Goal: Task Accomplishment & Management: Manage account settings

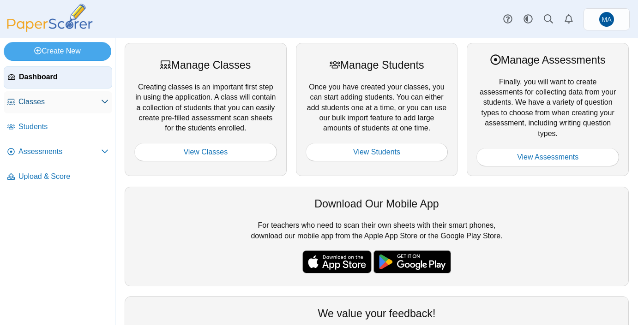
click at [29, 104] on span "Classes" at bounding box center [59, 102] width 83 height 10
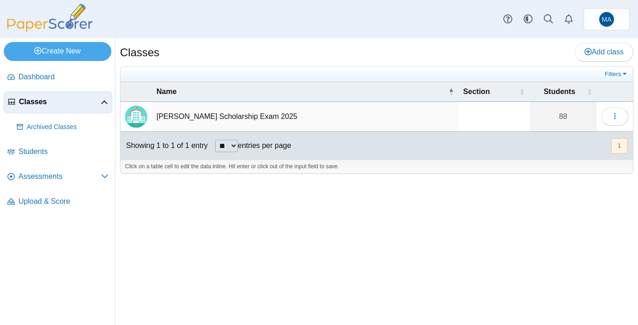
click at [200, 116] on td "Butler Scholarship Exam 2025" at bounding box center [305, 117] width 306 height 30
click at [610, 116] on button "button" at bounding box center [614, 116] width 27 height 18
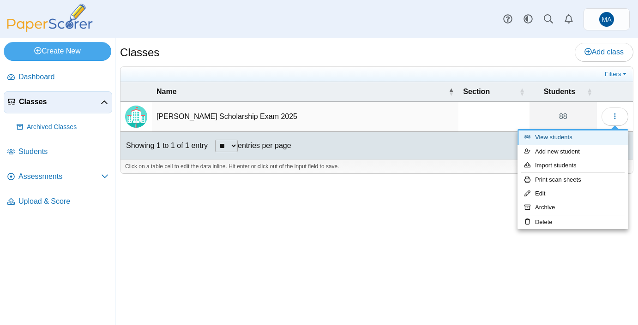
click at [550, 136] on link "View students" at bounding box center [572, 138] width 111 height 14
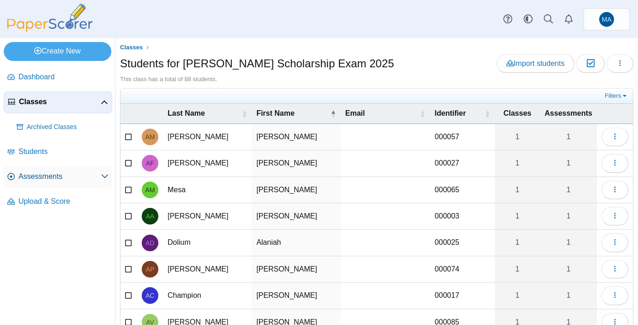
click at [40, 175] on span "Assessments" at bounding box center [59, 177] width 83 height 10
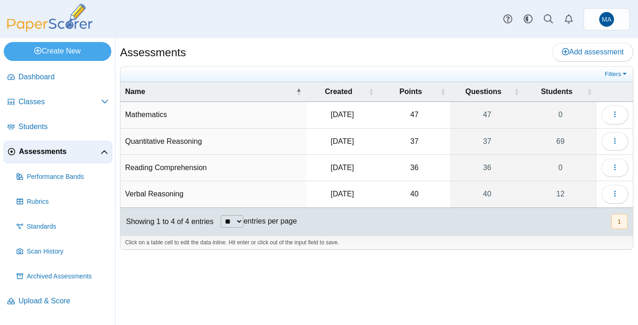
click at [177, 139] on td "Quantitative Reasoning" at bounding box center [212, 142] width 185 height 26
click at [613, 140] on icon "button" at bounding box center [614, 140] width 7 height 7
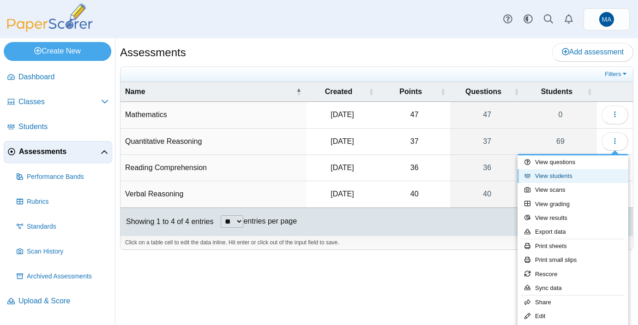
click at [551, 178] on link "View students" at bounding box center [572, 176] width 111 height 14
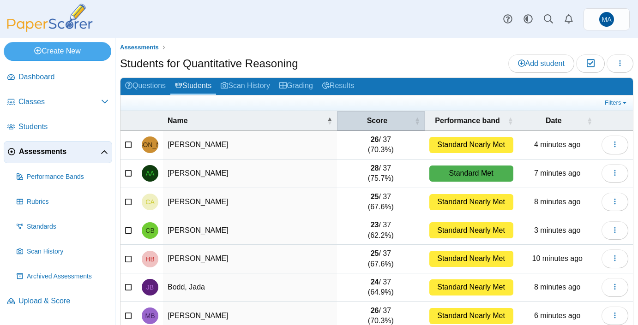
click at [383, 119] on span "Score" at bounding box center [376, 121] width 71 height 10
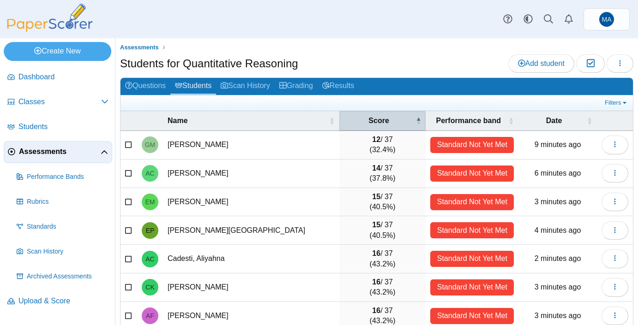
click at [369, 123] on span "Score" at bounding box center [379, 121] width 70 height 10
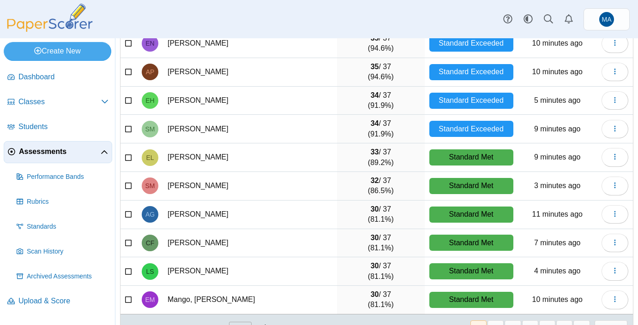
scroll to position [131, 0]
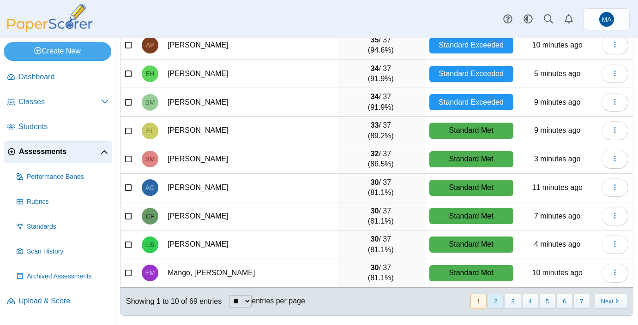
click at [497, 306] on button "2" at bounding box center [495, 301] width 16 height 15
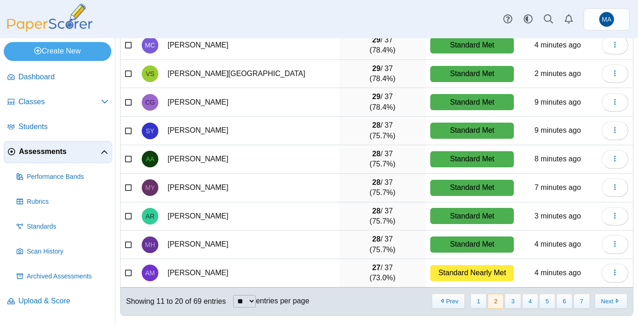
click at [249, 298] on select "** ** ** ***" at bounding box center [244, 301] width 23 height 12
select select "***"
click at [234, 295] on select "** ** ** ***" at bounding box center [244, 301] width 23 height 12
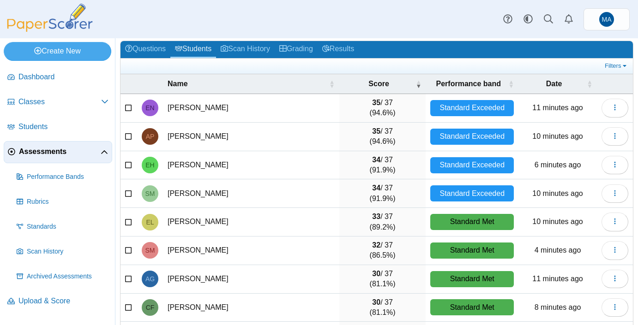
scroll to position [0, 0]
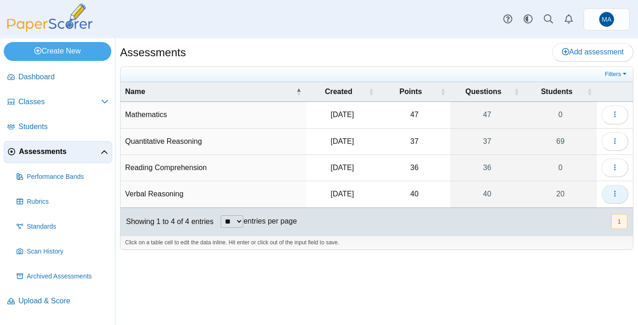
click at [616, 196] on icon "button" at bounding box center [614, 193] width 7 height 7
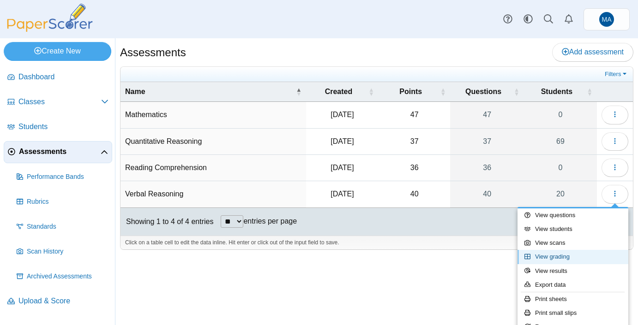
click at [560, 256] on link "View grading" at bounding box center [572, 257] width 111 height 14
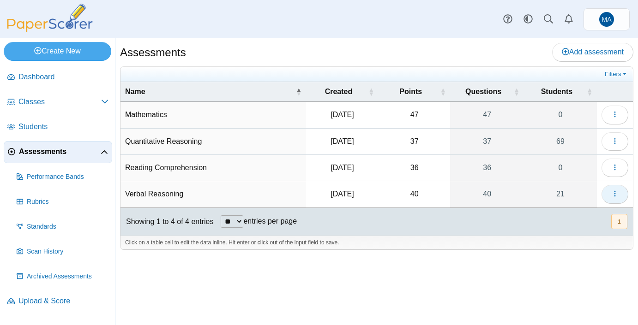
click at [611, 198] on button "button" at bounding box center [614, 194] width 27 height 18
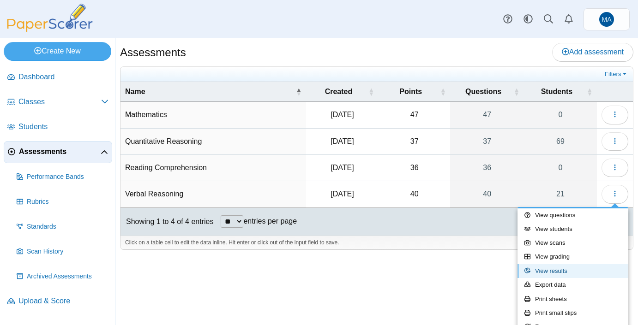
click at [554, 273] on link "View results" at bounding box center [572, 271] width 111 height 14
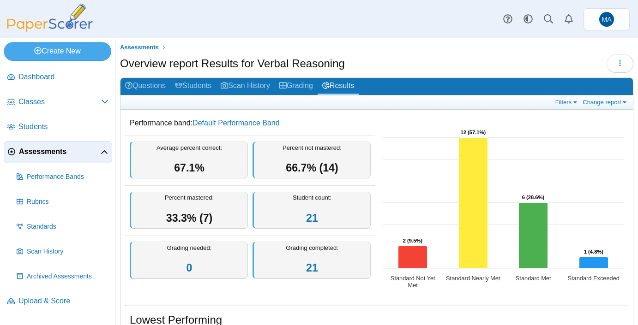
click at [91, 159] on link "Assessments" at bounding box center [58, 152] width 108 height 22
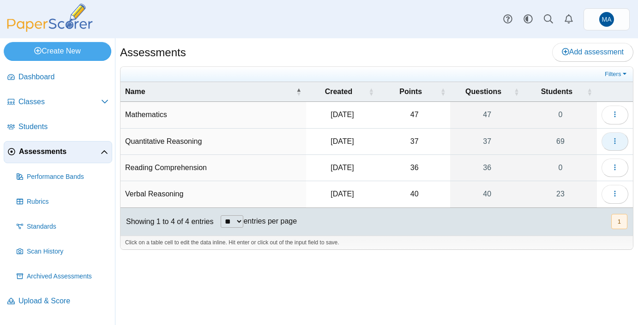
click at [608, 143] on button "button" at bounding box center [614, 141] width 27 height 18
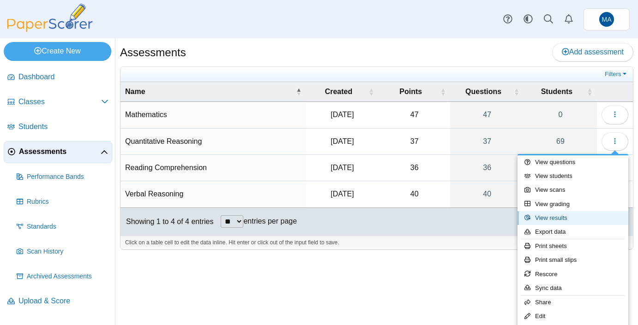
click at [554, 221] on link "View results" at bounding box center [572, 218] width 111 height 14
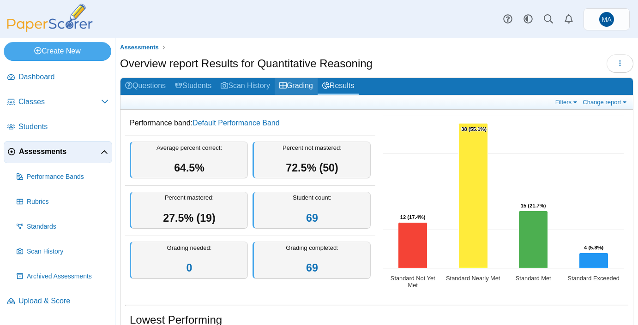
click at [302, 87] on link "Grading" at bounding box center [295, 86] width 43 height 17
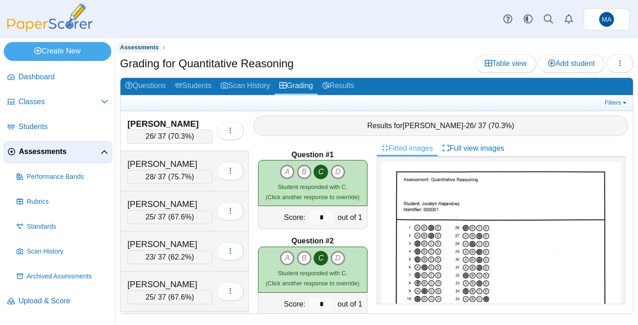
click at [145, 47] on span "Assessments" at bounding box center [139, 47] width 39 height 7
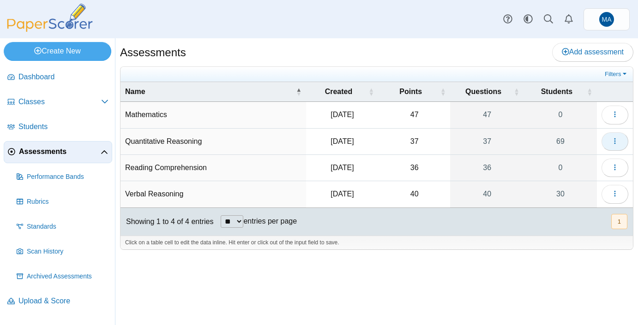
click at [611, 143] on icon "button" at bounding box center [614, 140] width 7 height 7
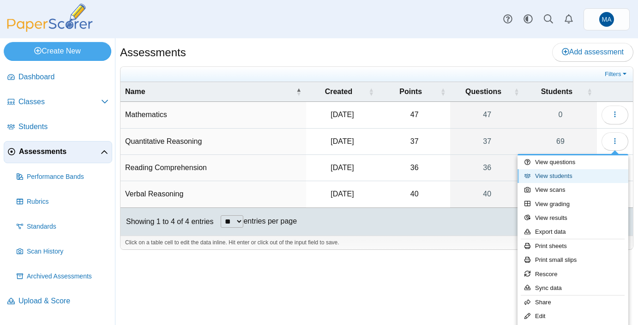
click at [565, 175] on link "View students" at bounding box center [572, 176] width 111 height 14
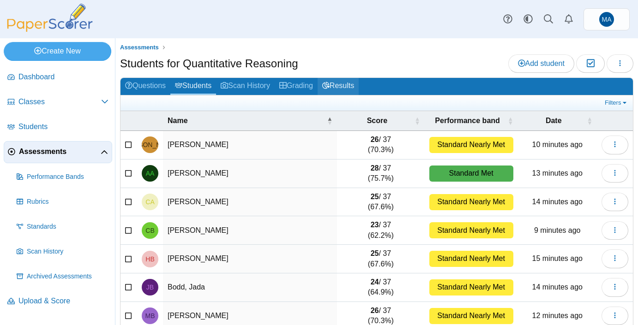
click at [358, 83] on link "Results" at bounding box center [337, 86] width 41 height 17
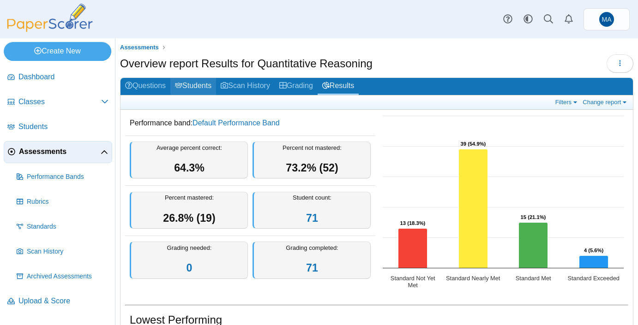
click at [203, 86] on link "Students" at bounding box center [193, 86] width 46 height 17
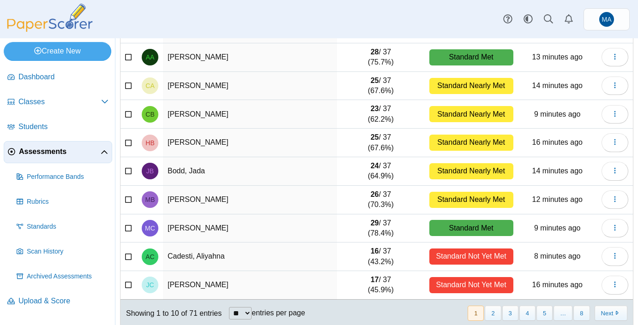
scroll to position [131, 0]
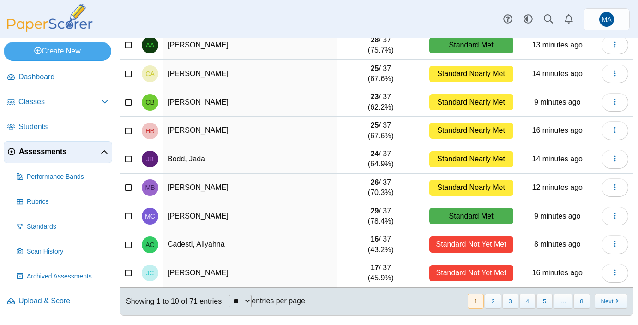
click at [251, 300] on select "** ** ** ***" at bounding box center [240, 301] width 23 height 12
select select "***"
click at [230, 295] on select "** ** ** ***" at bounding box center [240, 301] width 23 height 12
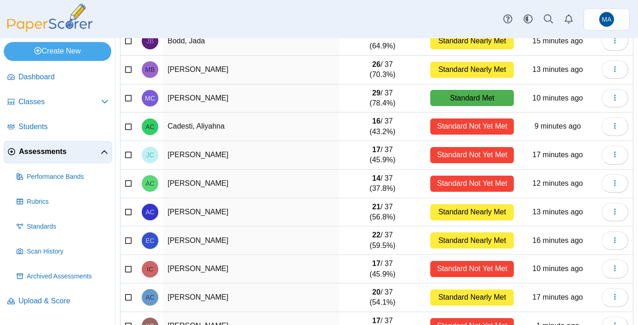
scroll to position [0, 0]
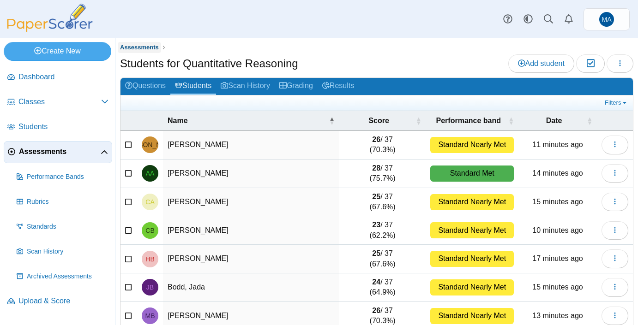
click at [139, 48] on span "Assessments" at bounding box center [139, 47] width 39 height 7
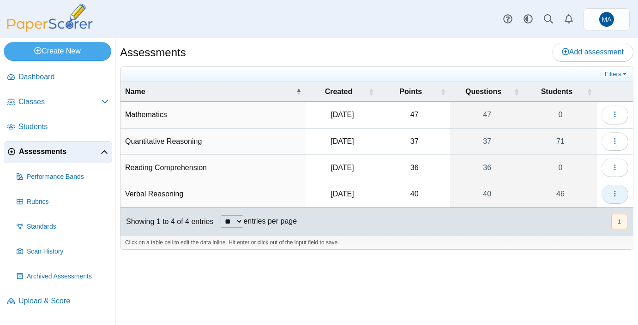
click at [609, 194] on button "button" at bounding box center [614, 194] width 27 height 18
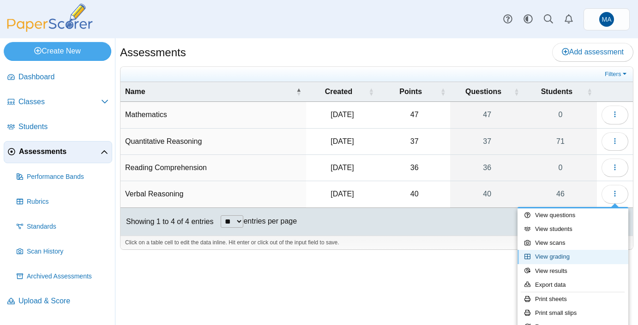
click at [578, 257] on link "View grading" at bounding box center [572, 257] width 111 height 14
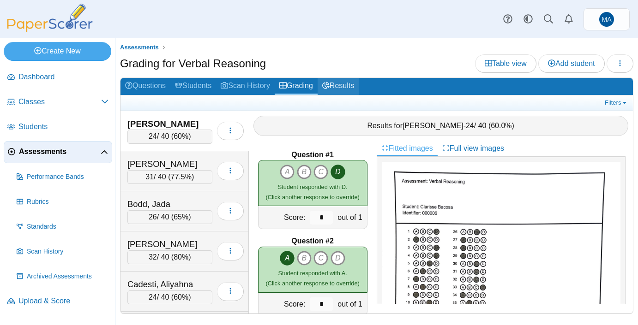
click at [345, 86] on link "Results" at bounding box center [337, 86] width 41 height 17
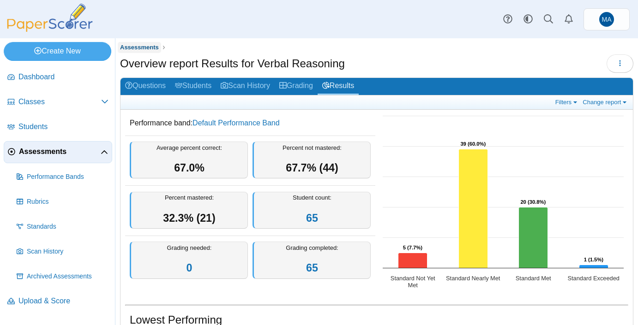
click at [137, 51] on link "Assessments" at bounding box center [139, 48] width 43 height 12
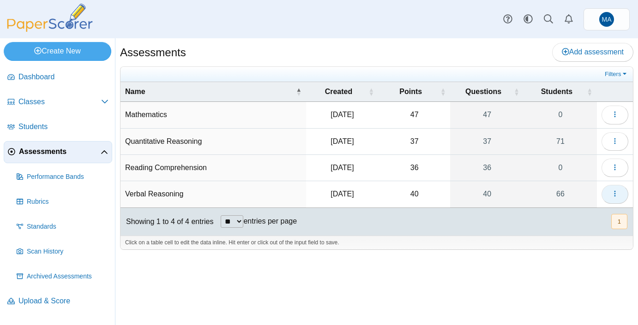
click at [608, 194] on button "button" at bounding box center [614, 194] width 27 height 18
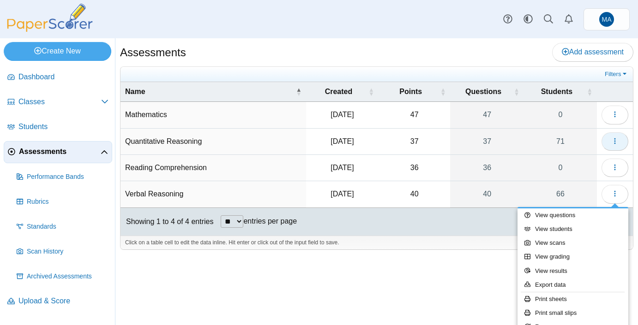
click at [621, 146] on button "button" at bounding box center [614, 141] width 27 height 18
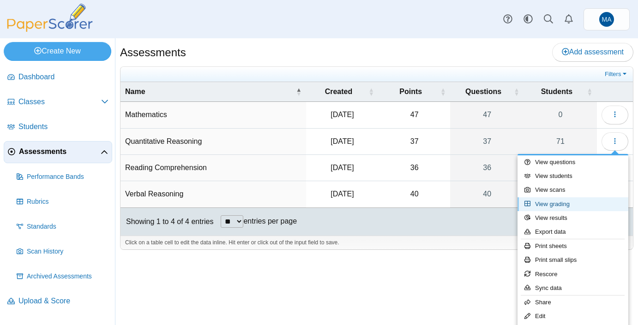
click at [545, 206] on link "View grading" at bounding box center [572, 204] width 111 height 14
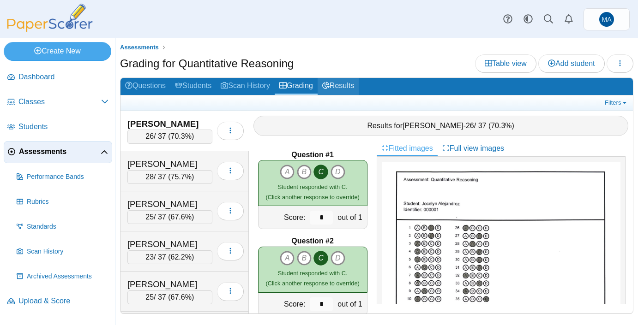
click at [341, 87] on link "Results" at bounding box center [337, 86] width 41 height 17
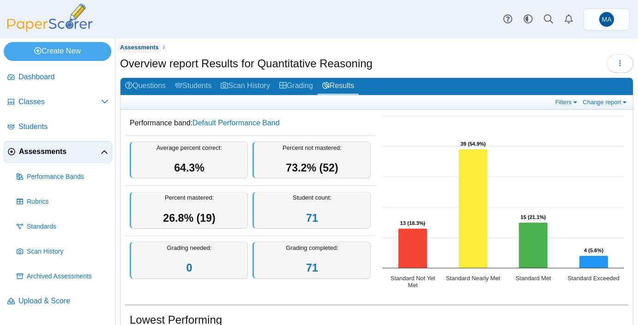
click at [141, 43] on link "Assessments" at bounding box center [139, 48] width 43 height 12
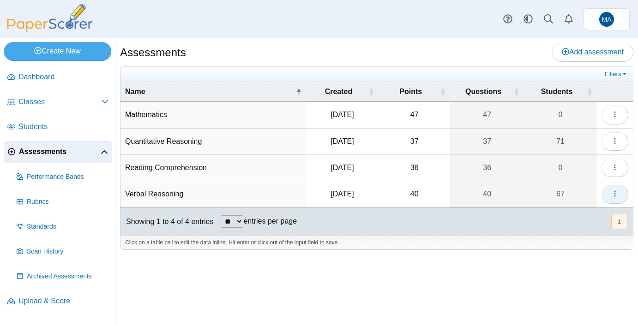
click at [620, 192] on button "button" at bounding box center [614, 194] width 27 height 18
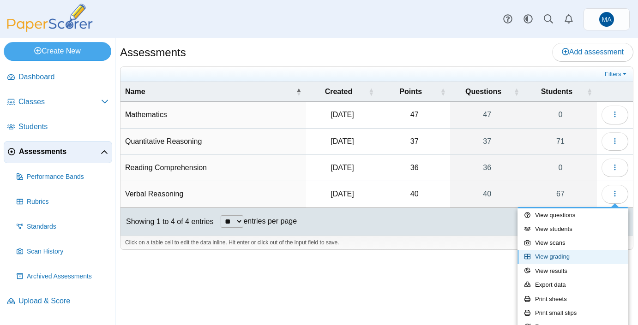
click at [550, 258] on link "View grading" at bounding box center [572, 257] width 111 height 14
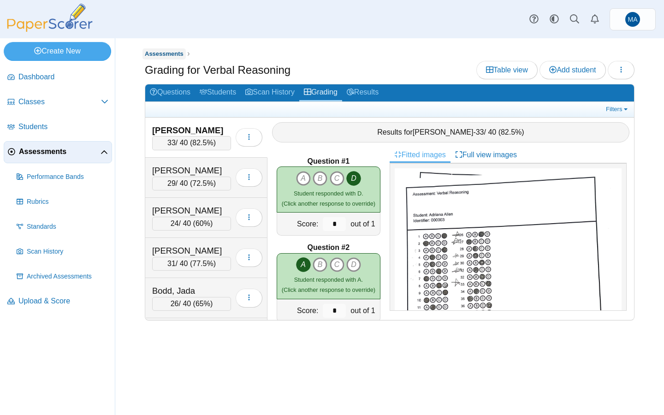
click at [167, 54] on span "Assessments" at bounding box center [164, 53] width 39 height 7
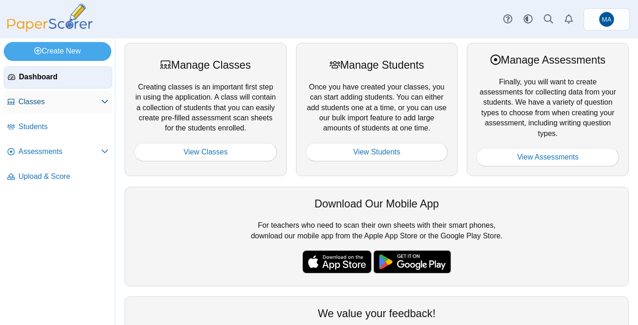
click at [55, 104] on span "Classes" at bounding box center [59, 102] width 83 height 10
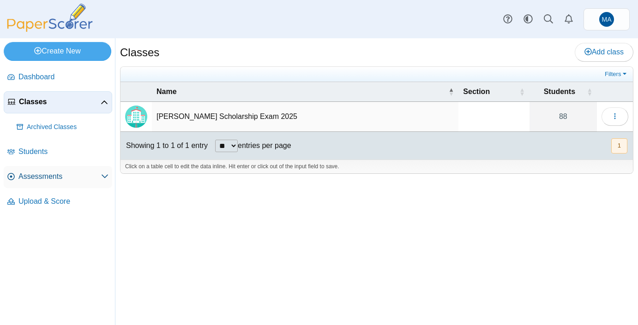
click at [85, 174] on span "Assessments" at bounding box center [59, 177] width 83 height 10
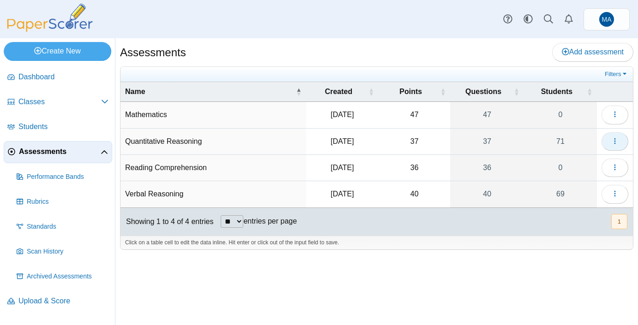
click at [611, 145] on span "button" at bounding box center [614, 141] width 7 height 8
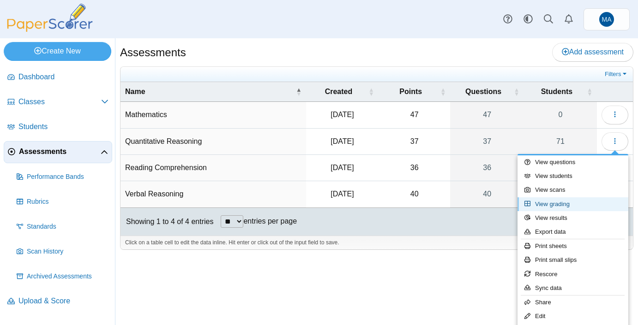
click at [556, 203] on link "View grading" at bounding box center [572, 204] width 111 height 14
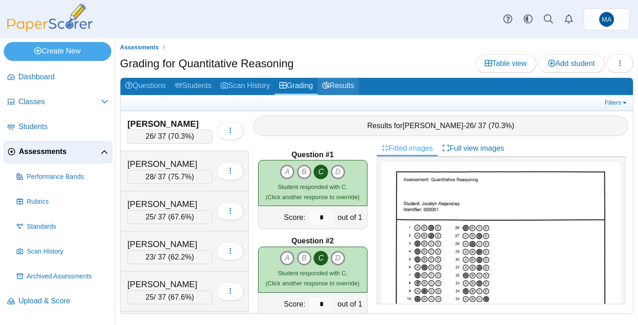
click at [341, 85] on link "Results" at bounding box center [337, 86] width 41 height 17
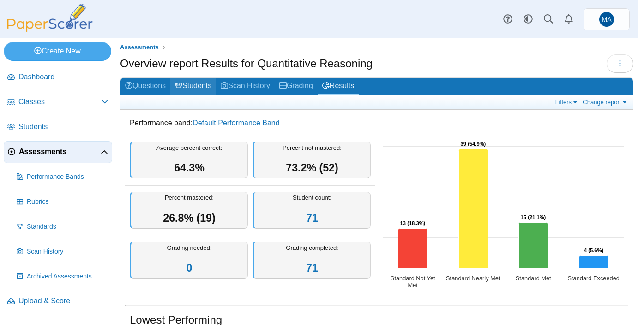
click at [194, 88] on link "Students" at bounding box center [193, 86] width 46 height 17
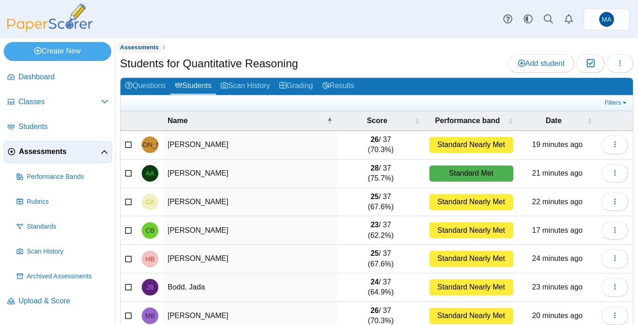
click at [131, 45] on span "Assessments" at bounding box center [139, 47] width 39 height 7
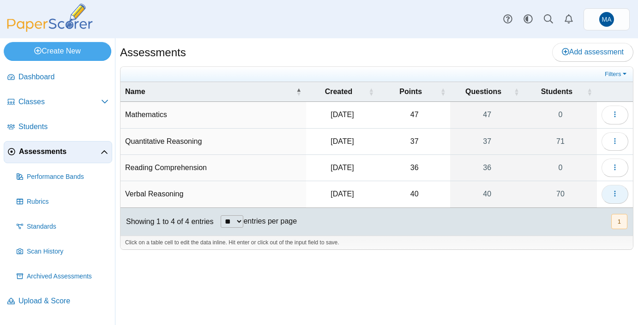
click at [613, 194] on icon "button" at bounding box center [614, 193] width 7 height 7
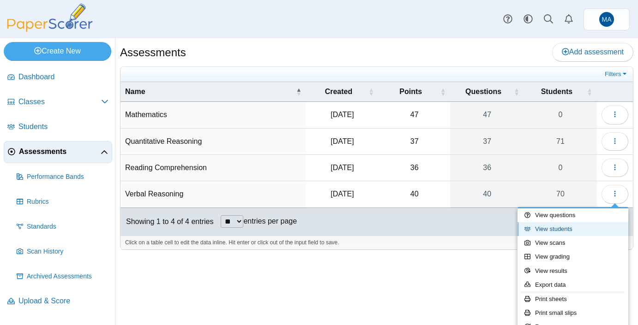
click at [556, 232] on link "View students" at bounding box center [572, 229] width 111 height 14
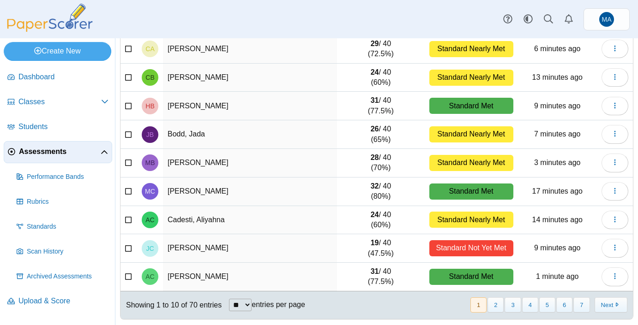
scroll to position [131, 0]
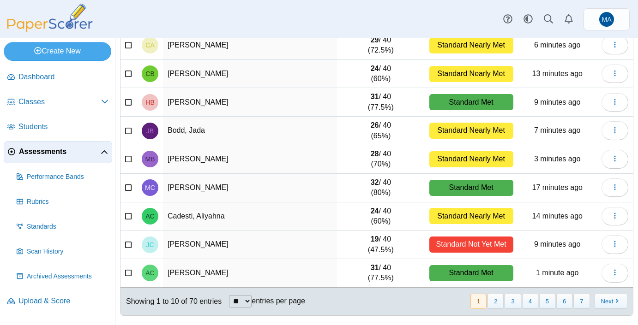
click at [250, 299] on select "** ** ** ***" at bounding box center [240, 301] width 23 height 12
select select "***"
click at [230, 295] on select "** ** ** ***" at bounding box center [240, 301] width 23 height 12
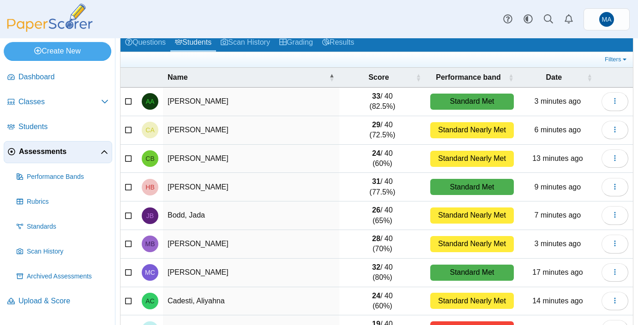
scroll to position [0, 0]
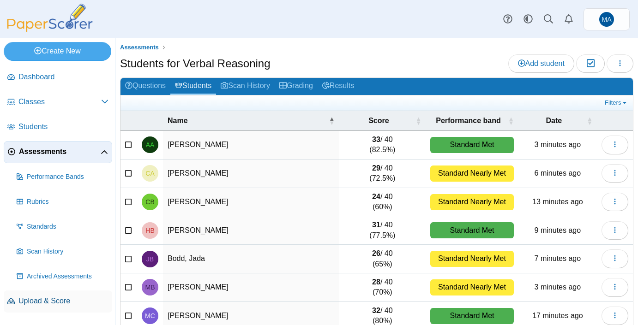
click at [46, 298] on span "Upload & Score" at bounding box center [63, 301] width 90 height 10
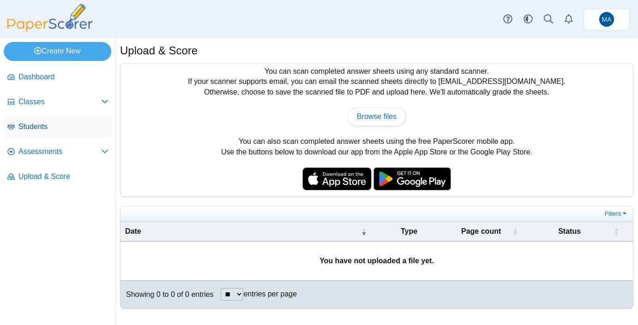
click at [45, 122] on span "Students" at bounding box center [63, 127] width 90 height 10
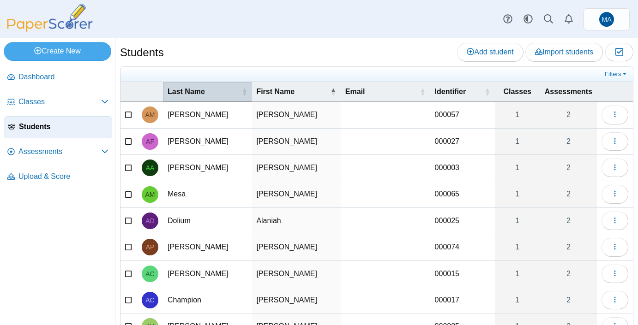
click at [183, 95] on span "Last Name" at bounding box center [203, 92] width 72 height 10
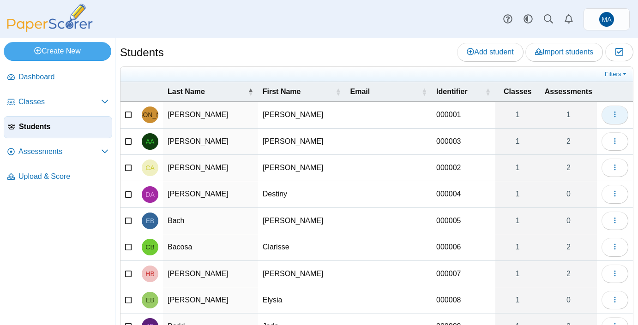
click at [608, 119] on button "button" at bounding box center [614, 115] width 27 height 18
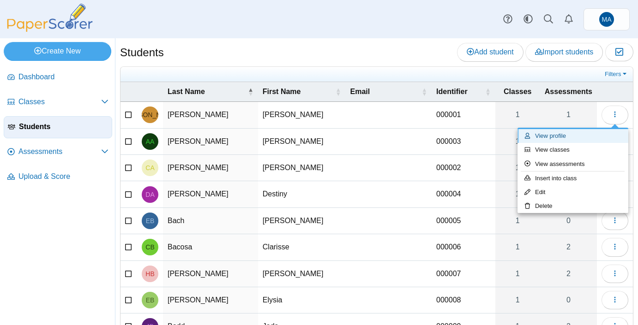
click at [568, 135] on link "View profile" at bounding box center [572, 136] width 111 height 14
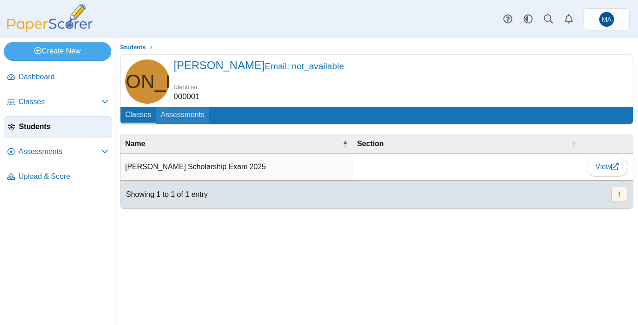
click at [185, 115] on link "Assessments" at bounding box center [182, 115] width 53 height 17
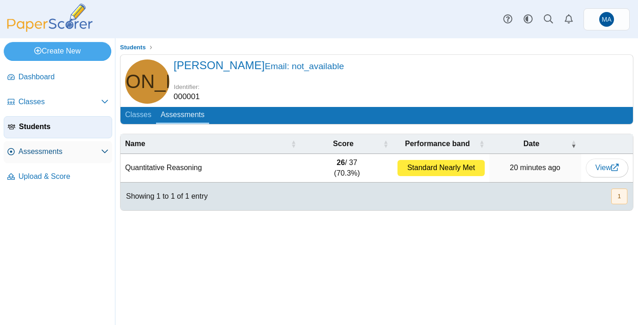
click at [101, 157] on link "Assessments" at bounding box center [58, 152] width 108 height 22
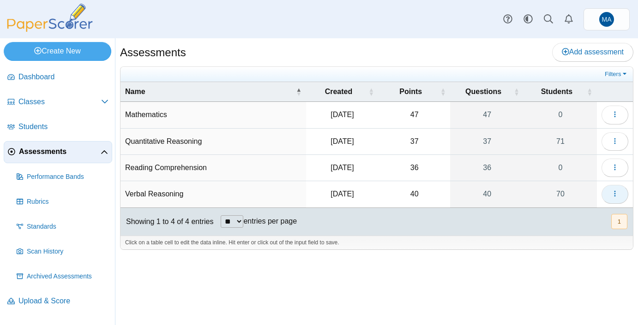
click at [613, 196] on icon "button" at bounding box center [614, 193] width 7 height 7
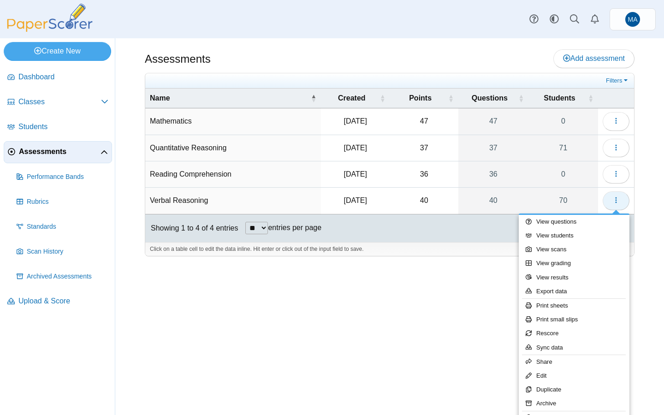
click at [615, 203] on icon "button" at bounding box center [616, 200] width 7 height 7
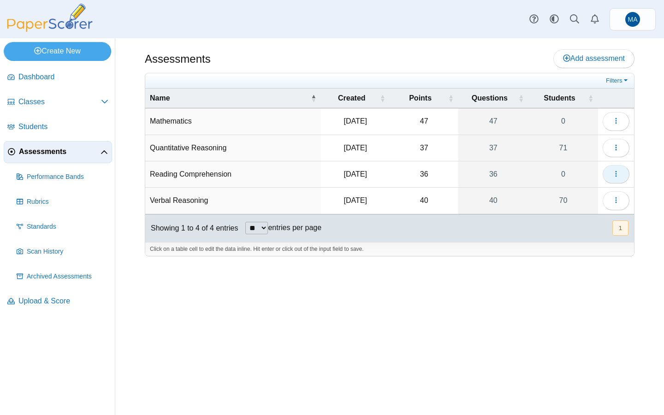
click at [615, 175] on icon "button" at bounding box center [616, 173] width 7 height 7
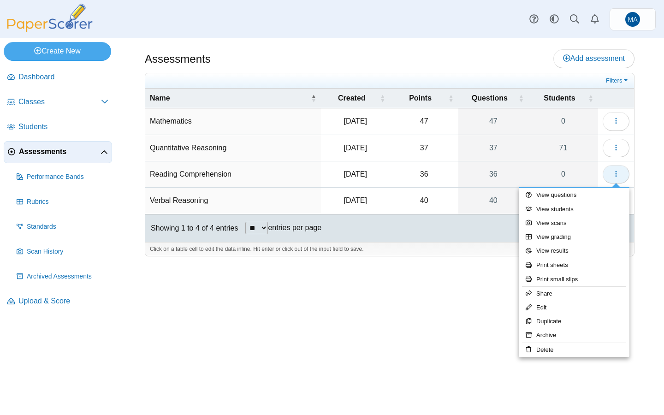
click at [615, 175] on icon "button" at bounding box center [616, 173] width 7 height 7
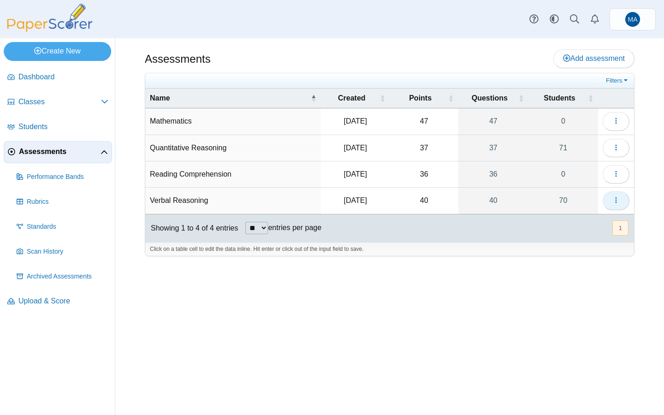
click at [619, 202] on icon "button" at bounding box center [616, 200] width 7 height 7
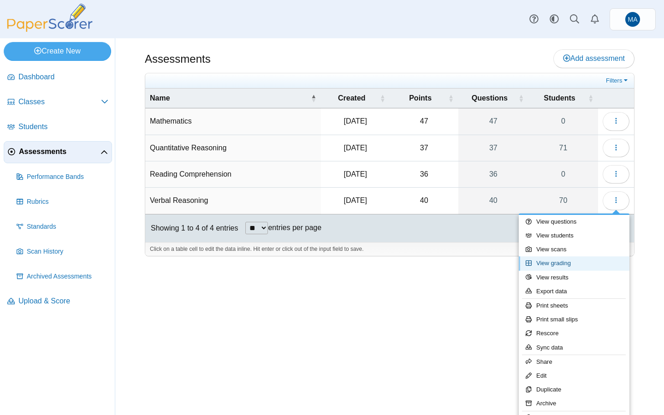
click at [566, 266] on link "View grading" at bounding box center [574, 263] width 111 height 14
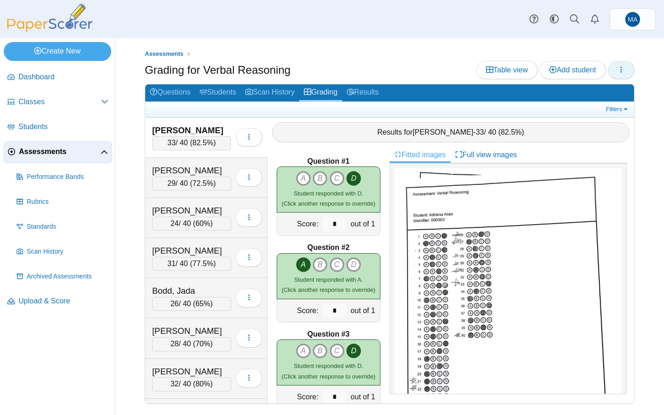
click at [623, 71] on icon "button" at bounding box center [621, 69] width 7 height 7
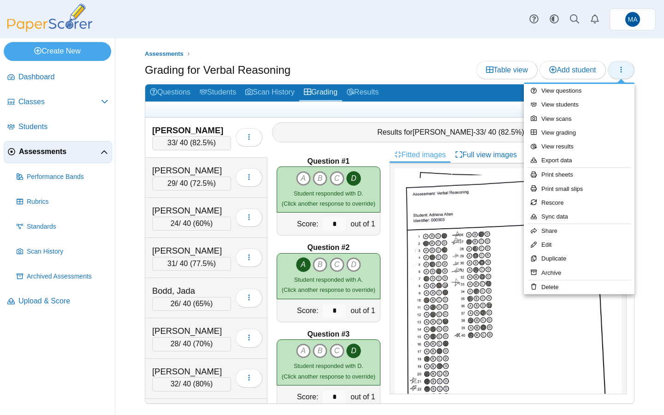
click at [623, 71] on icon "button" at bounding box center [621, 69] width 7 height 7
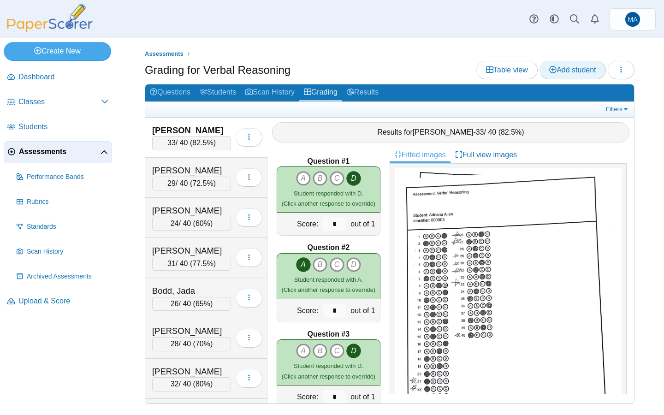
click at [570, 65] on link "Add student" at bounding box center [573, 70] width 66 height 18
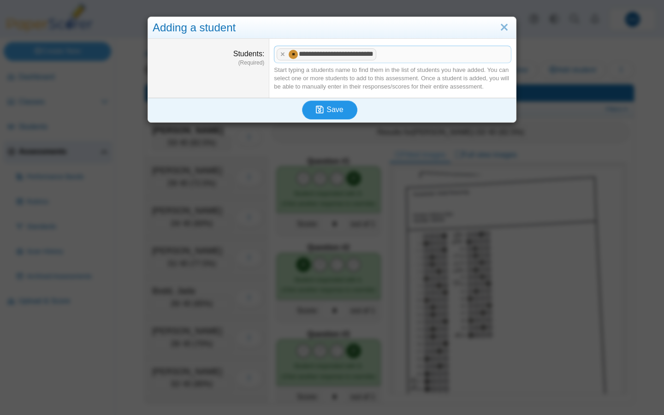
click at [327, 110] on span "Save" at bounding box center [335, 110] width 17 height 8
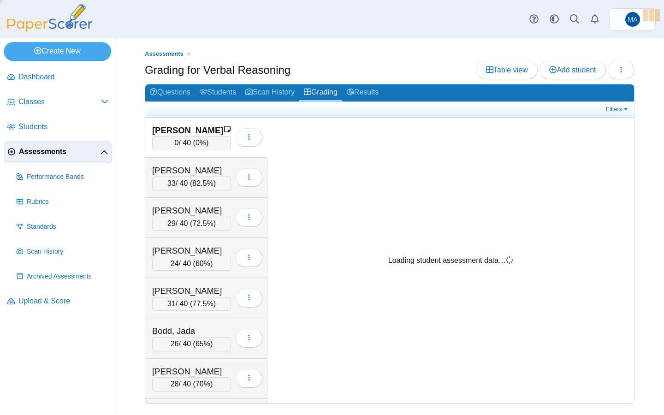
click at [216, 95] on link "Students" at bounding box center [218, 92] width 46 height 17
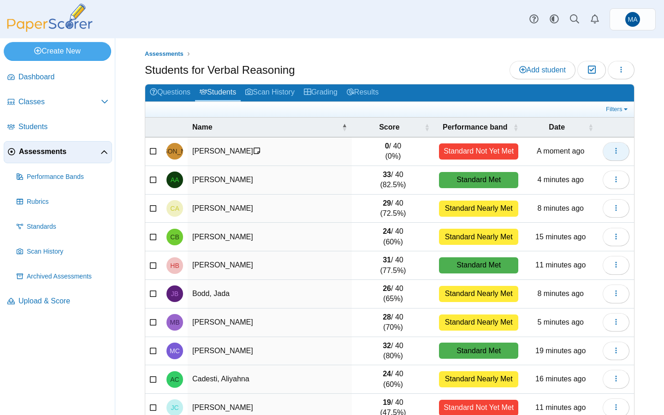
click at [614, 155] on span "button" at bounding box center [616, 151] width 7 height 8
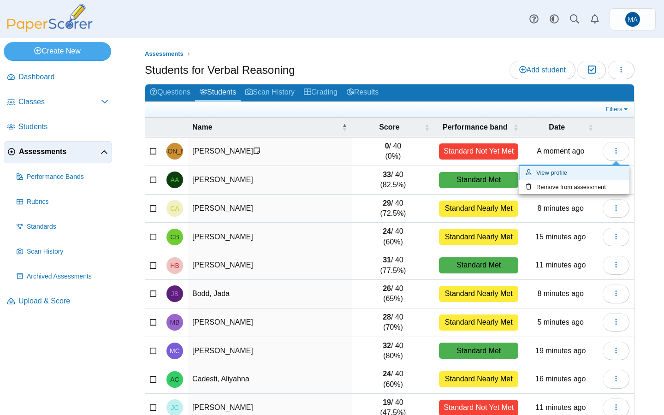
click at [584, 173] on link "View profile" at bounding box center [574, 173] width 111 height 14
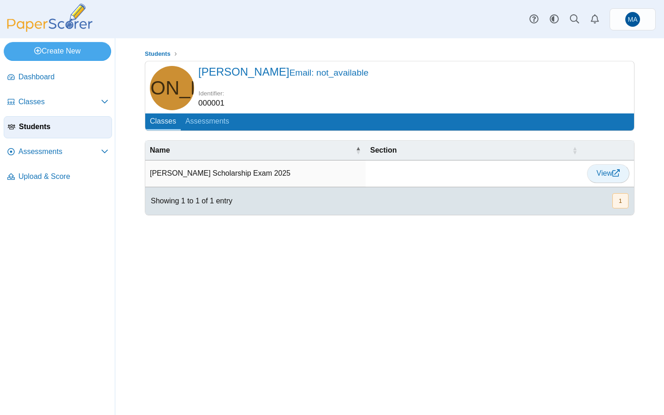
click at [607, 171] on span "View" at bounding box center [608, 173] width 23 height 8
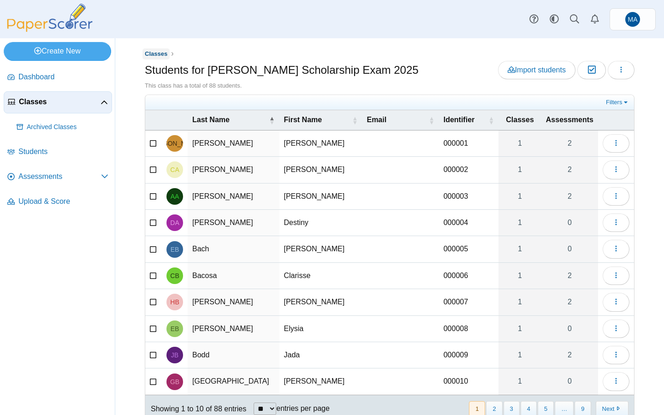
click at [164, 51] on span "Classes" at bounding box center [156, 53] width 23 height 7
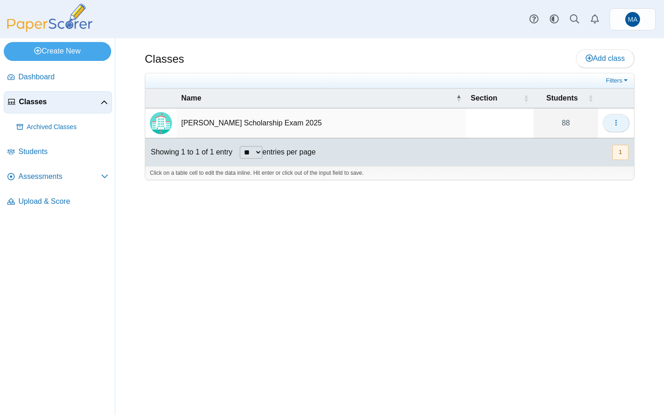
click at [611, 121] on button "button" at bounding box center [616, 123] width 27 height 18
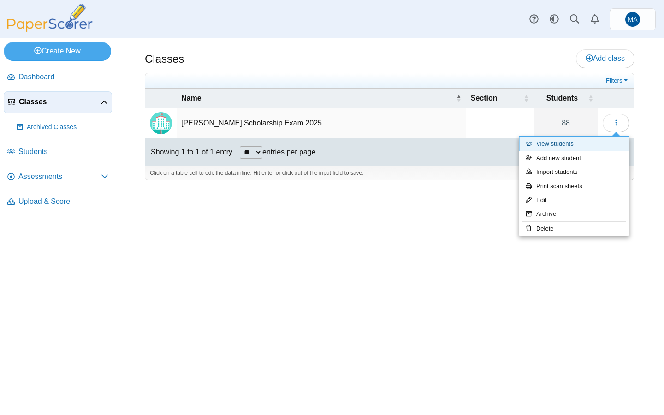
click at [570, 143] on link "View students" at bounding box center [574, 144] width 111 height 14
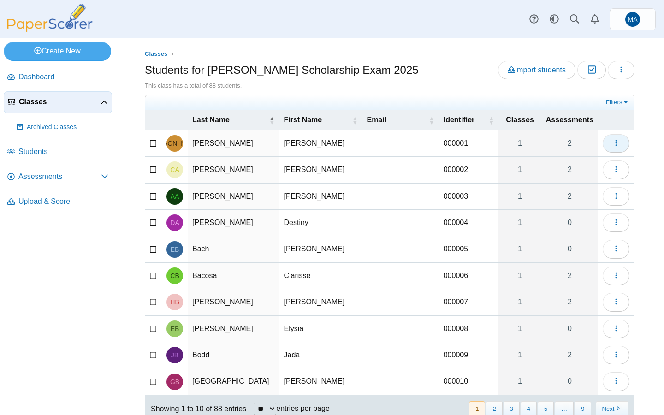
click at [614, 144] on icon "button" at bounding box center [616, 142] width 7 height 7
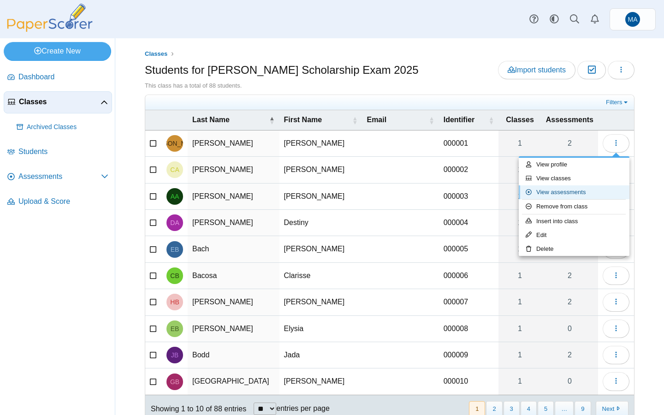
click at [575, 194] on link "View assessments" at bounding box center [574, 192] width 111 height 14
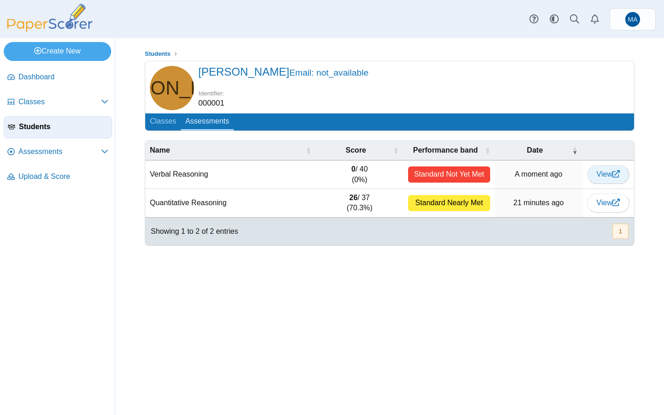
click at [605, 173] on span "View" at bounding box center [608, 174] width 23 height 8
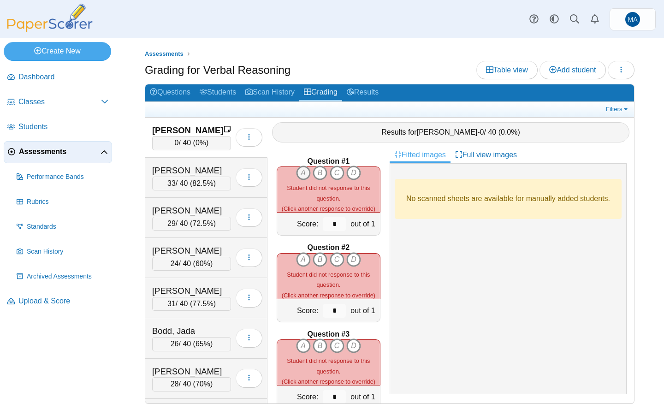
click at [302, 175] on icon "A" at bounding box center [303, 173] width 15 height 15
click at [303, 259] on icon "A" at bounding box center [303, 259] width 15 height 15
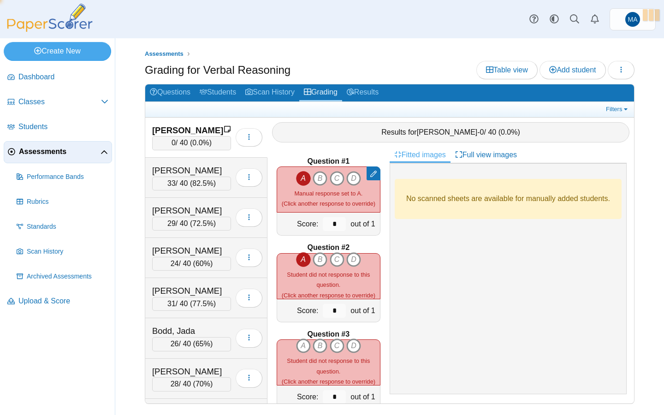
type input "*"
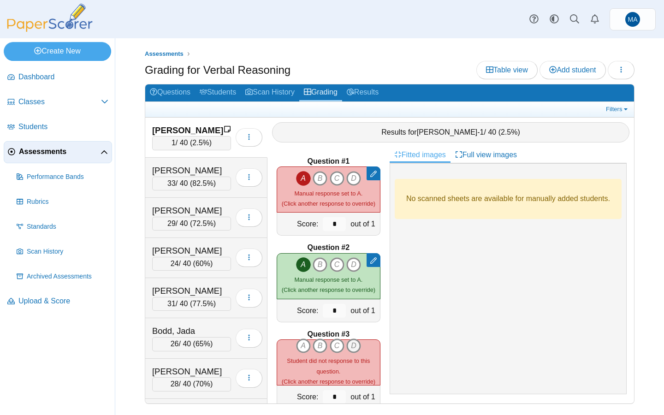
click at [353, 347] on icon "D" at bounding box center [353, 346] width 15 height 15
type input "*"
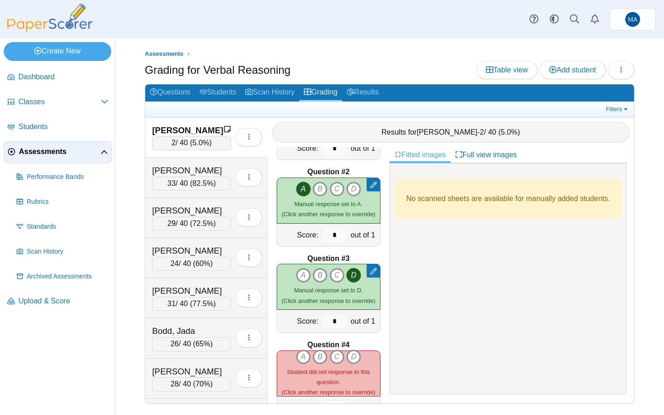
scroll to position [95, 0]
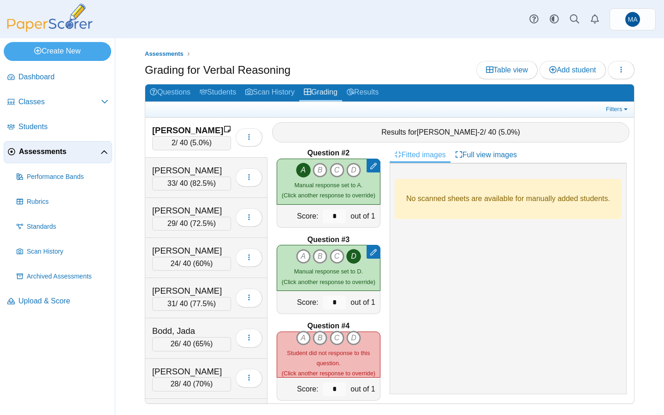
click at [321, 340] on icon "B" at bounding box center [320, 338] width 15 height 15
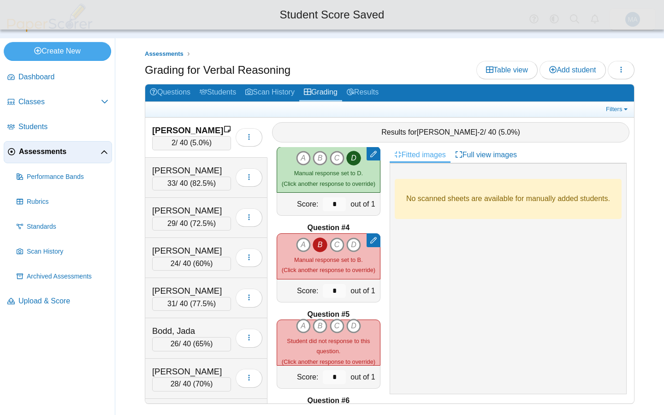
scroll to position [196, 0]
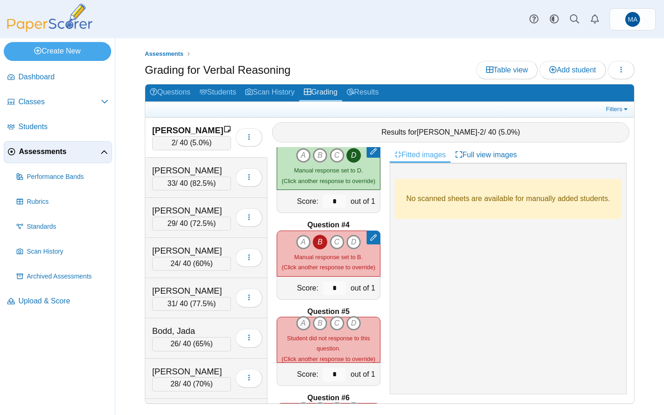
click at [302, 327] on icon "A" at bounding box center [303, 323] width 15 height 15
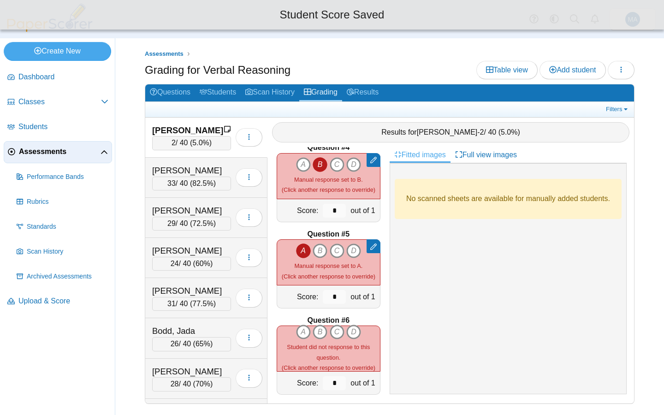
scroll to position [274, 0]
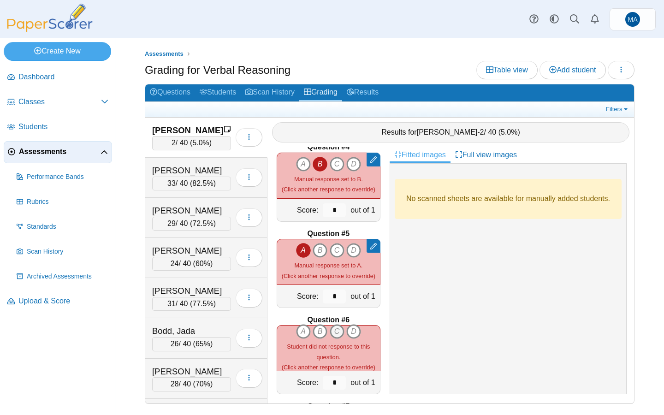
click at [339, 330] on icon "C" at bounding box center [337, 331] width 15 height 15
type input "*"
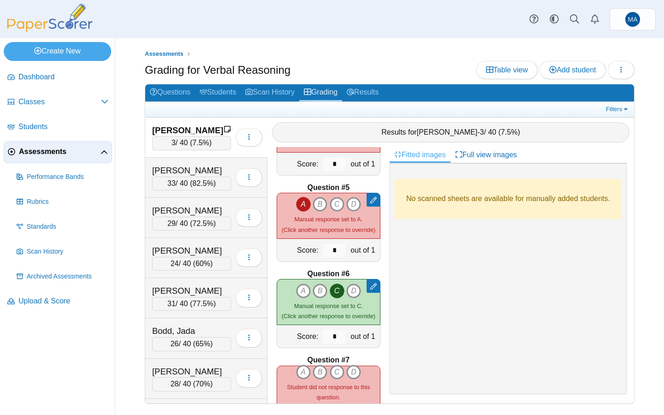
scroll to position [329, 0]
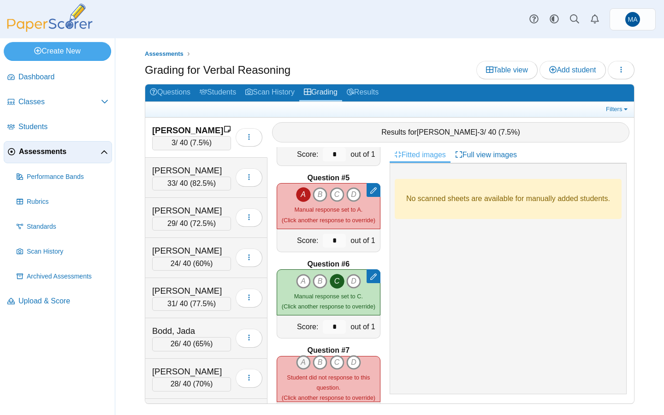
click at [303, 365] on icon "A" at bounding box center [303, 362] width 15 height 15
type input "*"
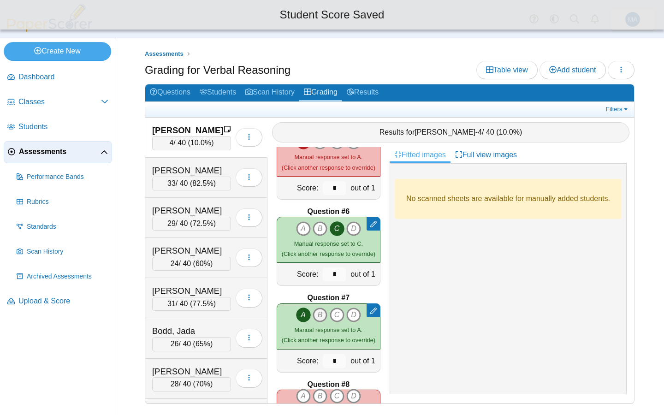
scroll to position [386, 0]
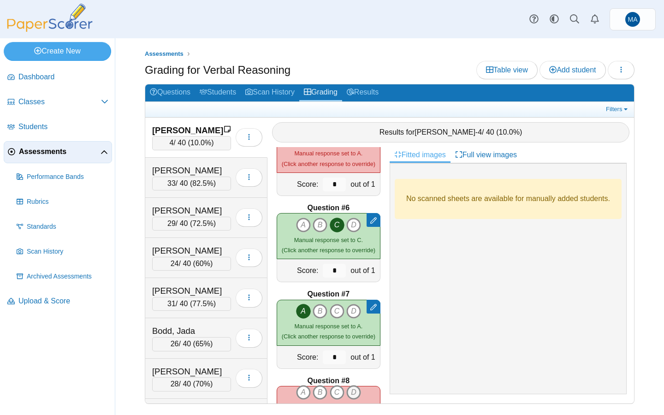
click at [351, 392] on icon "D" at bounding box center [353, 392] width 15 height 15
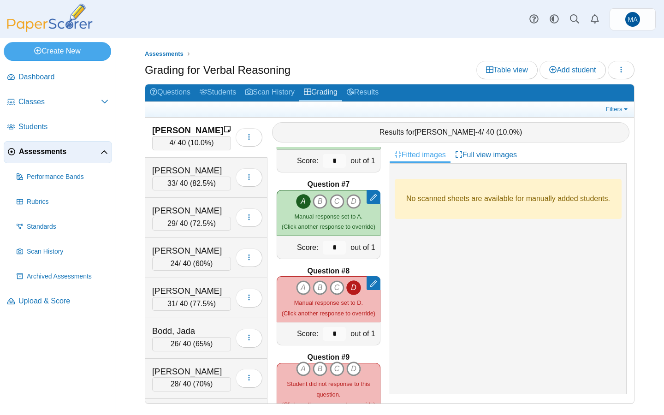
scroll to position [496, 0]
click at [319, 364] on icon "B" at bounding box center [320, 368] width 15 height 15
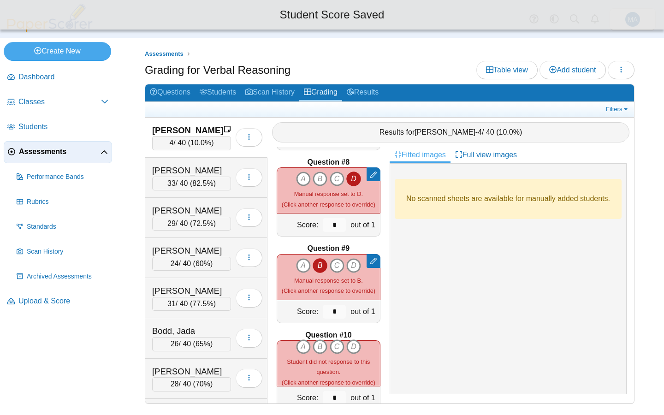
scroll to position [609, 0]
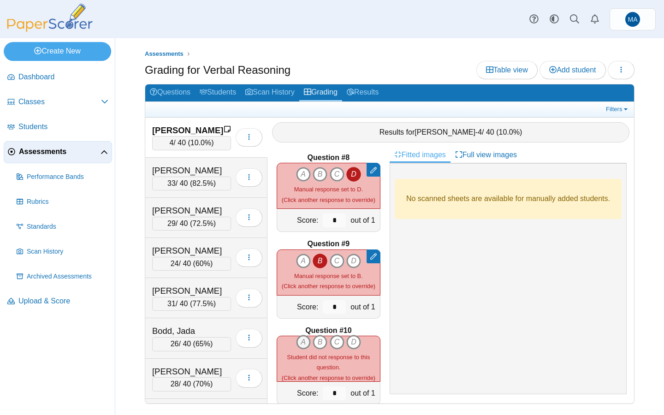
click at [307, 345] on icon "A" at bounding box center [303, 342] width 15 height 15
type input "*"
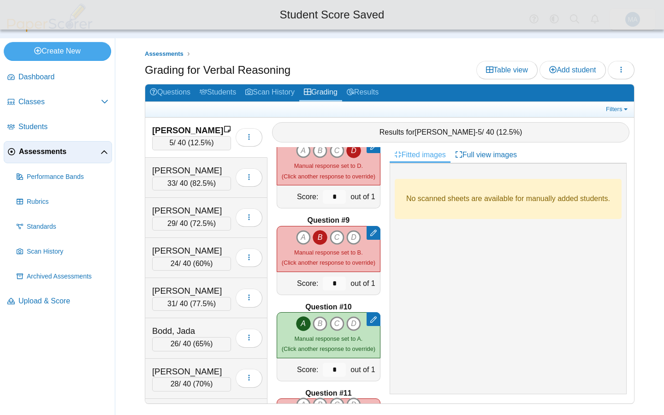
scroll to position [672, 0]
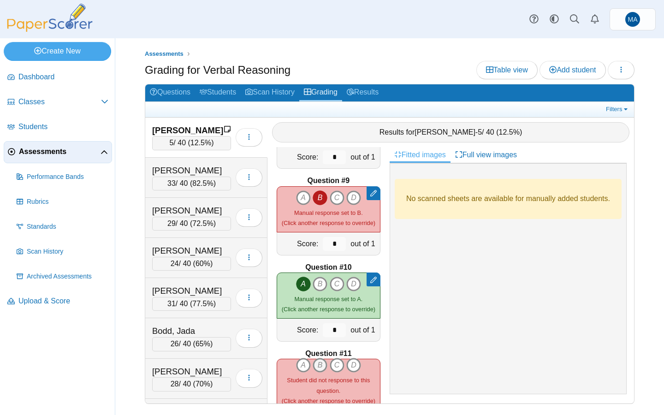
click at [319, 368] on icon "B" at bounding box center [320, 365] width 15 height 15
type input "*"
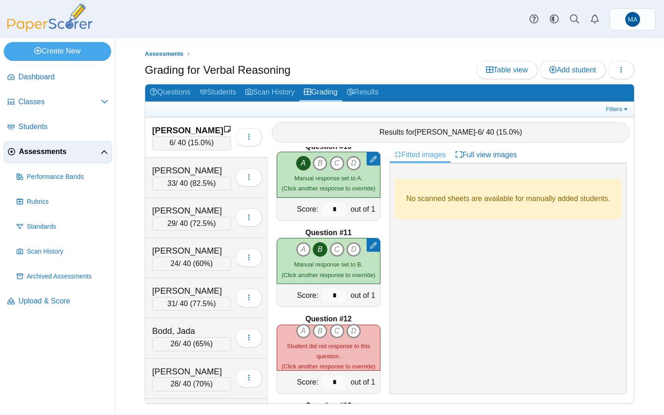
scroll to position [794, 0]
click at [322, 329] on icon "B" at bounding box center [320, 330] width 15 height 15
type input "*"
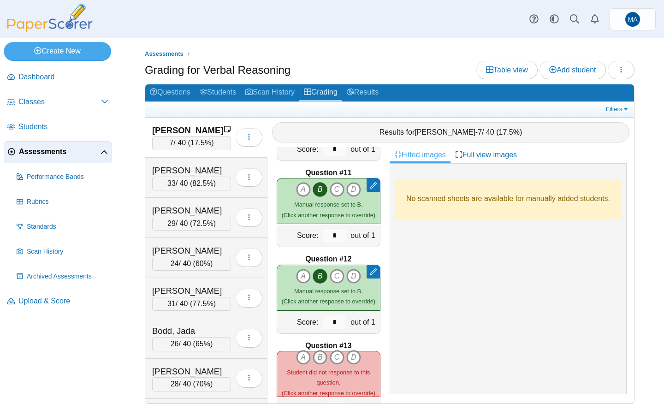
scroll to position [855, 0]
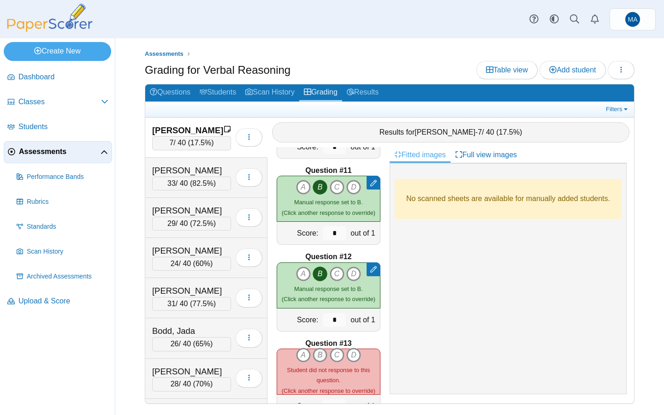
click at [319, 353] on icon "B" at bounding box center [320, 355] width 15 height 15
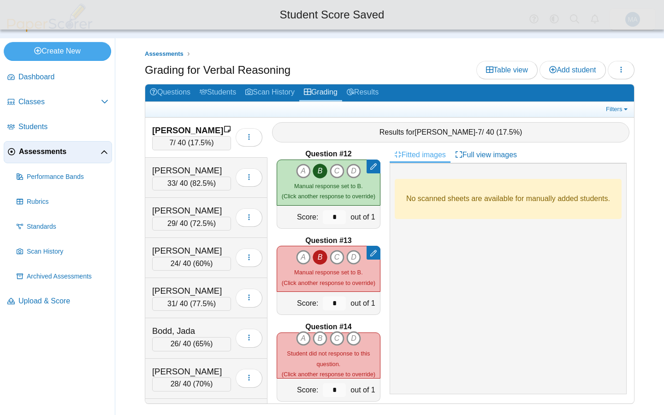
scroll to position [961, 0]
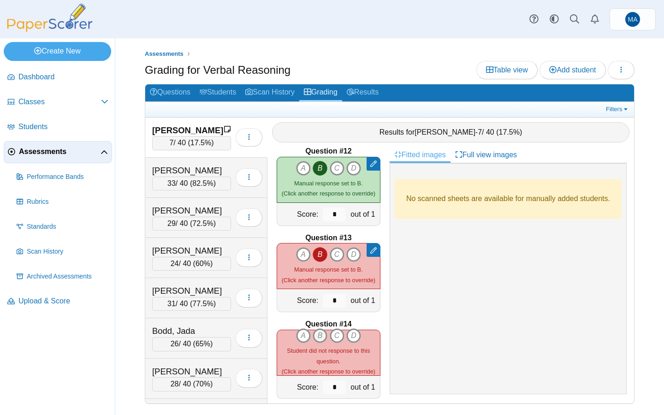
click at [319, 340] on icon "B" at bounding box center [320, 335] width 15 height 15
type input "*"
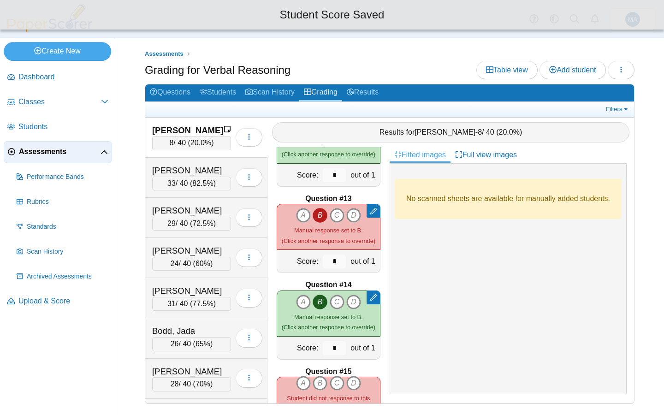
scroll to position [1027, 0]
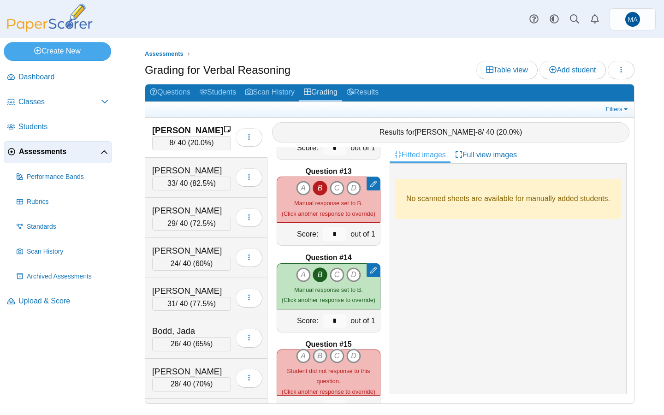
click at [320, 355] on icon "B" at bounding box center [320, 356] width 15 height 15
type input "*"
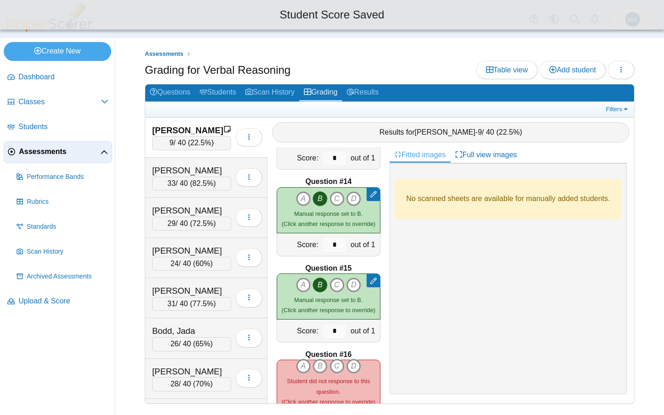
scroll to position [1105, 0]
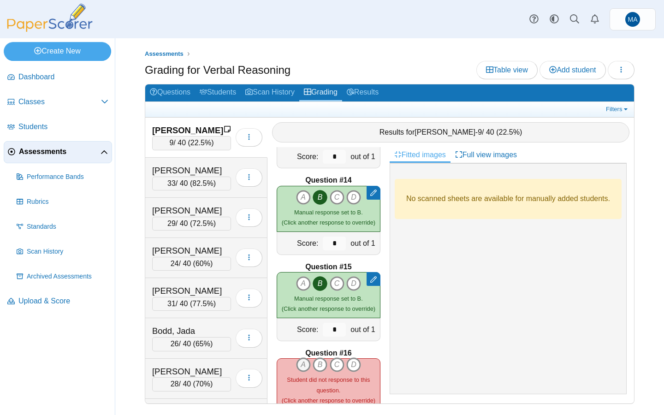
click at [307, 367] on icon "A" at bounding box center [303, 365] width 15 height 15
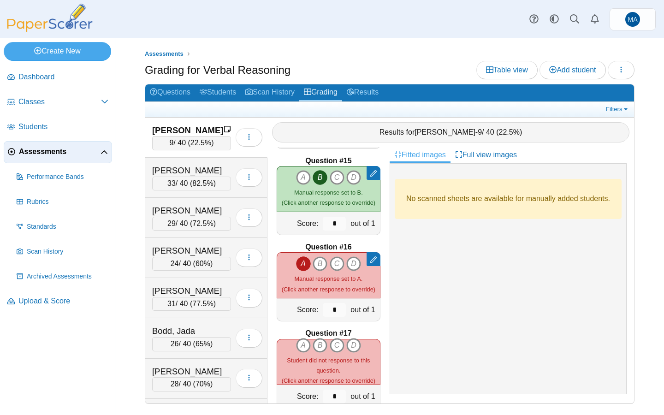
scroll to position [1216, 0]
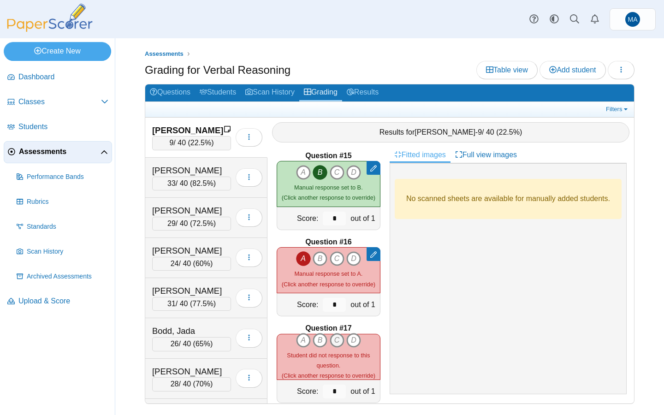
click at [334, 345] on icon "C" at bounding box center [337, 340] width 15 height 15
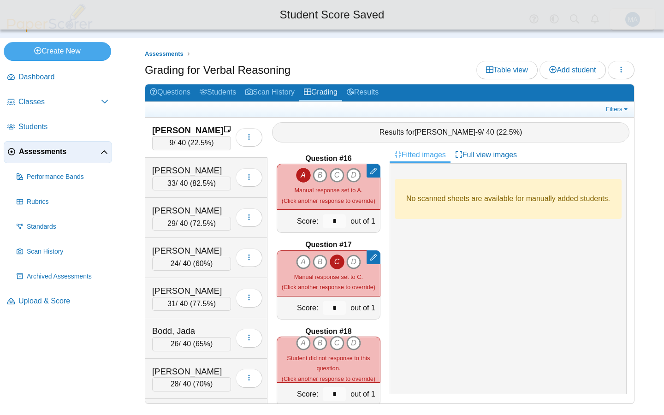
scroll to position [1306, 0]
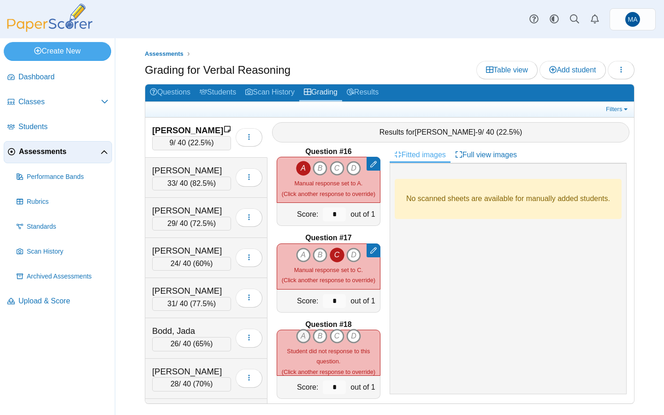
click at [306, 339] on icon "A" at bounding box center [303, 336] width 15 height 15
type input "*"
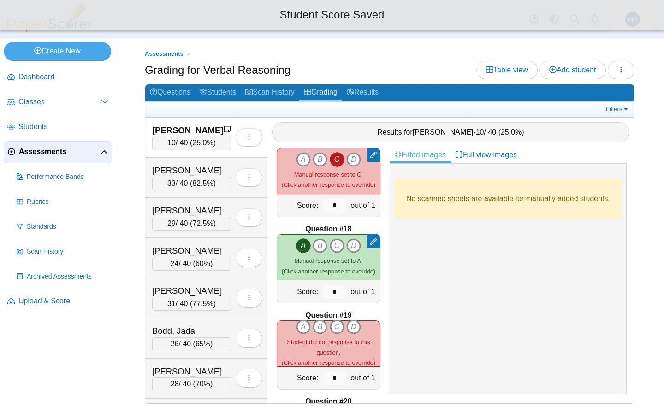
scroll to position [1407, 0]
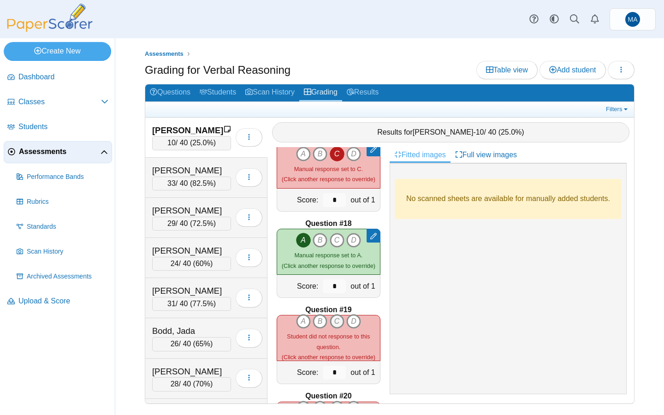
click at [339, 321] on icon "C" at bounding box center [337, 321] width 15 height 15
type input "*"
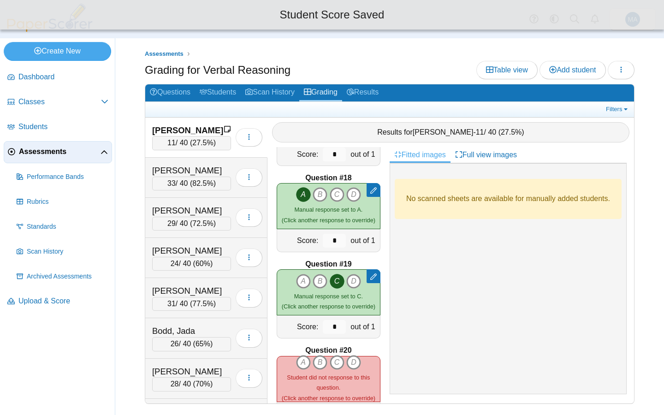
scroll to position [1488, 0]
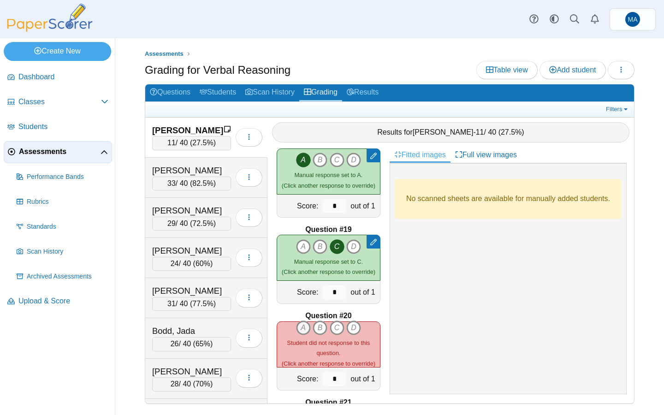
click at [304, 327] on icon "A" at bounding box center [303, 328] width 15 height 15
type input "*"
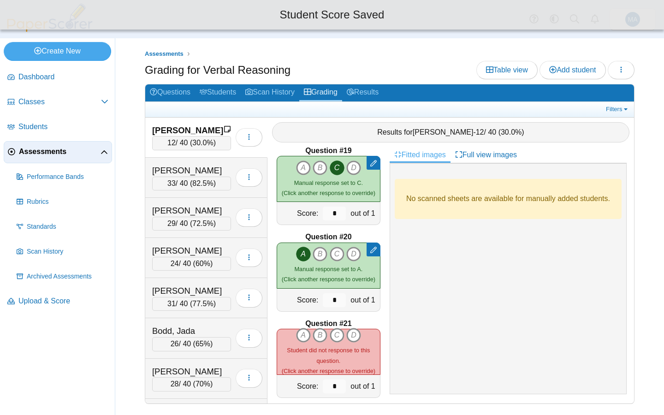
scroll to position [1584, 0]
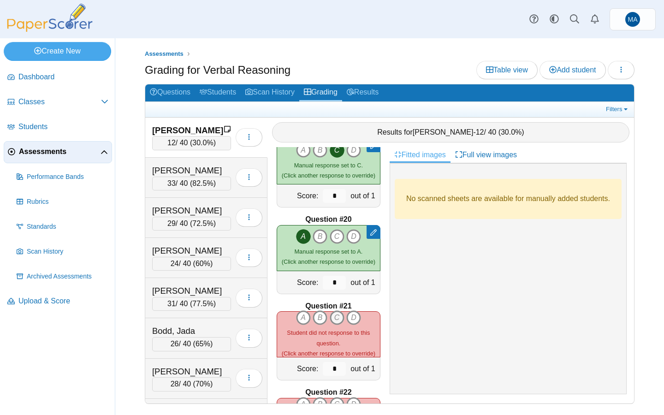
click at [335, 323] on icon "C" at bounding box center [337, 317] width 15 height 15
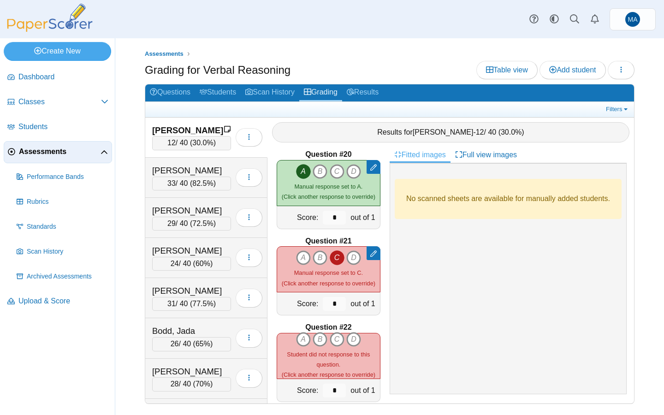
scroll to position [1650, 0]
click at [306, 340] on icon "A" at bounding box center [303, 339] width 15 height 15
type input "*"
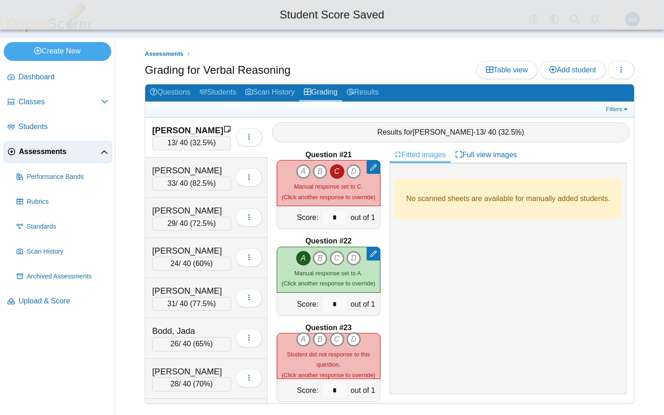
scroll to position [1737, 0]
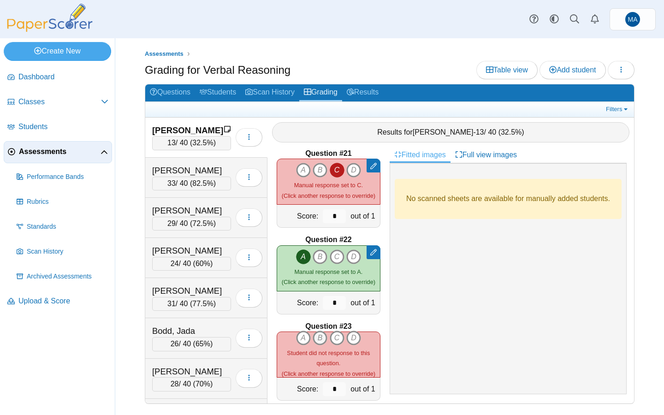
click at [321, 342] on icon "B" at bounding box center [320, 338] width 15 height 15
type input "*"
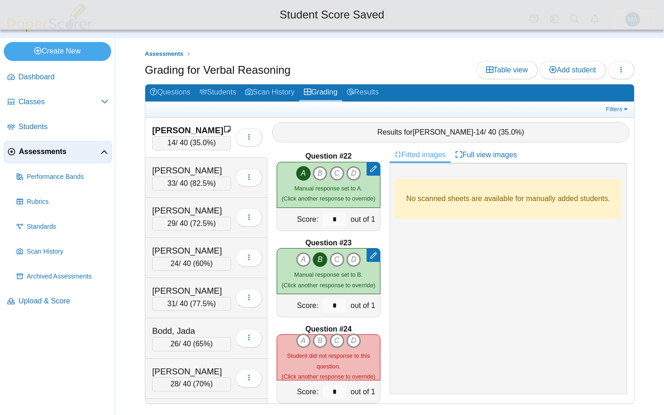
scroll to position [1826, 0]
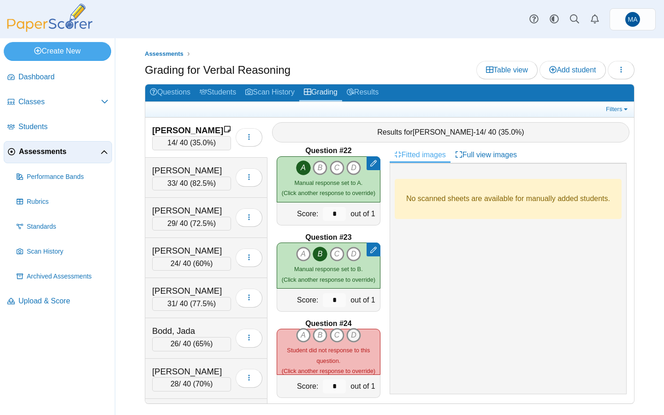
click at [356, 333] on icon "D" at bounding box center [353, 335] width 15 height 15
type input "*"
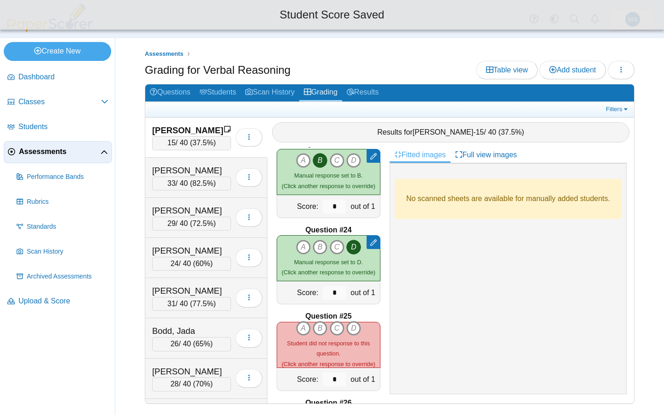
scroll to position [1920, 0]
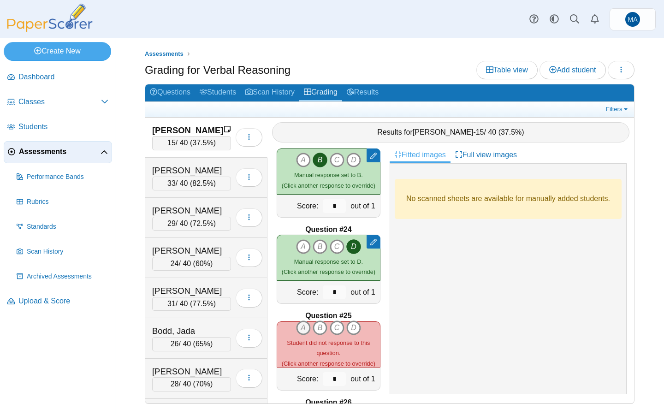
click at [302, 327] on icon "A" at bounding box center [303, 328] width 15 height 15
type input "*"
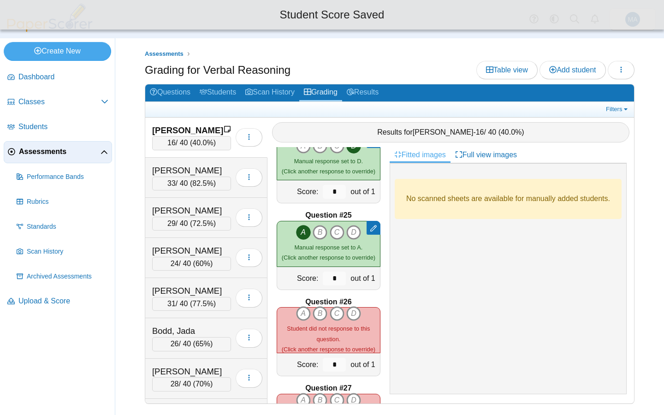
scroll to position [2023, 0]
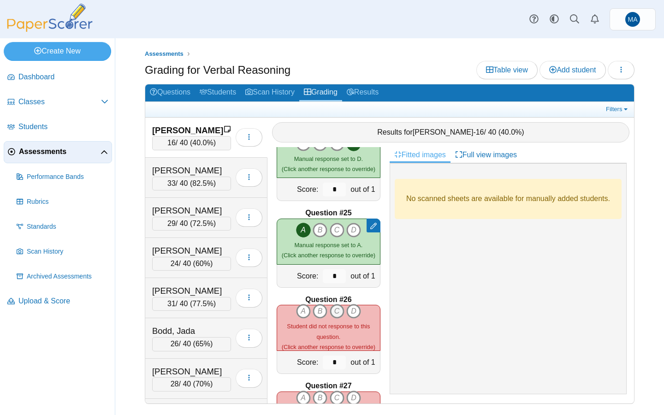
click at [337, 313] on icon "C" at bounding box center [337, 311] width 15 height 15
type input "*"
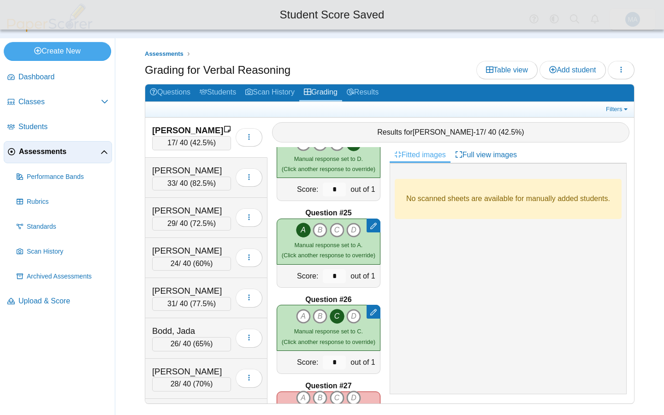
scroll to position [2058, 0]
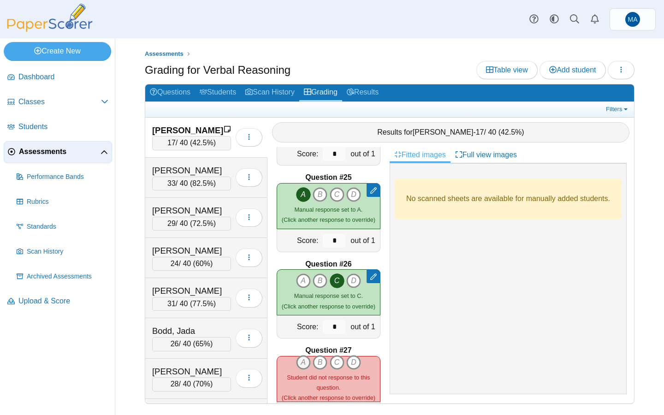
click at [302, 363] on icon "A" at bounding box center [303, 362] width 15 height 15
type input "*"
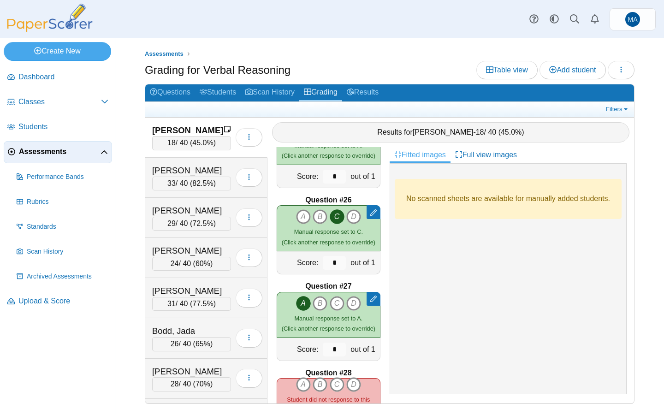
scroll to position [2123, 0]
click at [357, 382] on icon "D" at bounding box center [353, 384] width 15 height 15
type input "*"
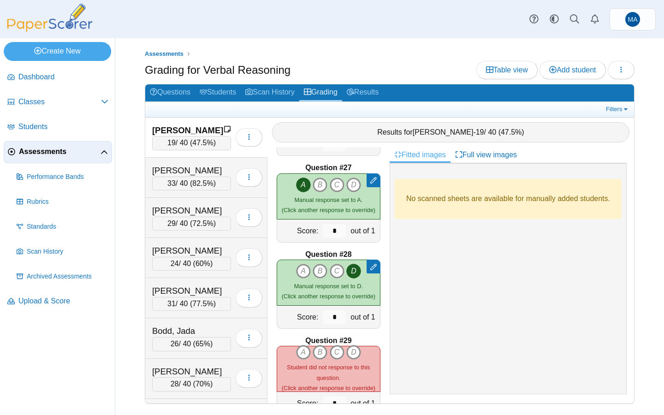
scroll to position [2244, 0]
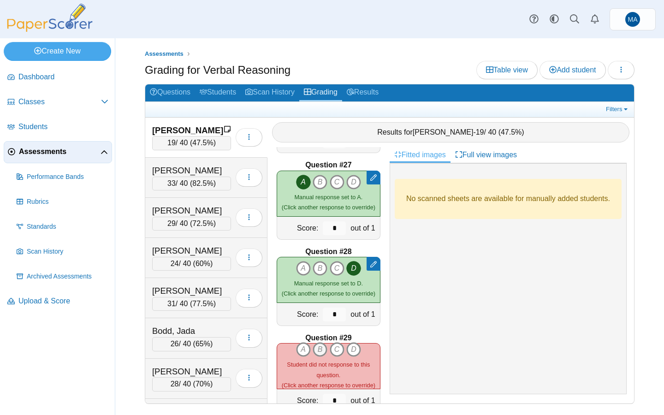
click at [319, 350] on icon "B" at bounding box center [320, 349] width 15 height 15
type input "*"
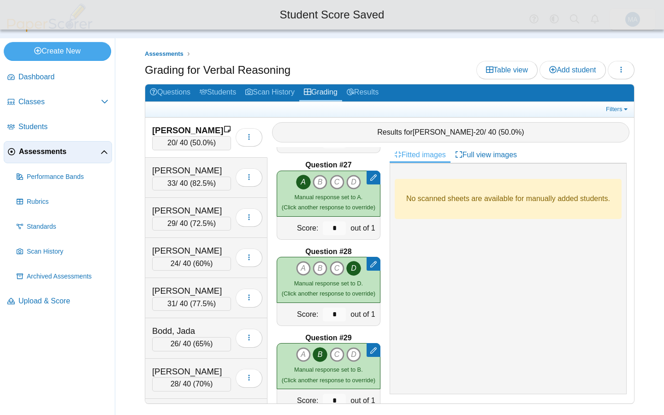
scroll to position [2300, 0]
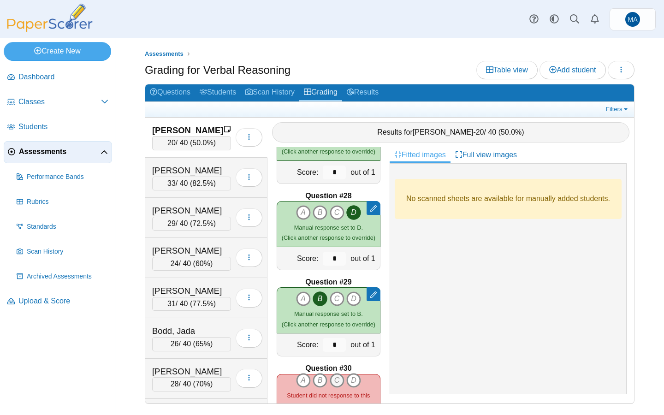
click at [338, 381] on icon "C" at bounding box center [337, 380] width 15 height 15
type input "*"
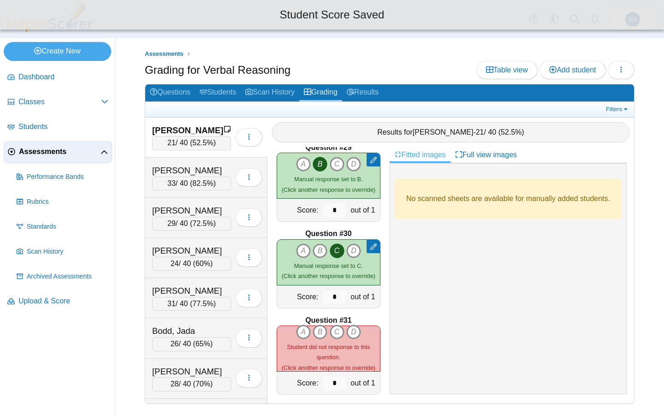
scroll to position [2437, 0]
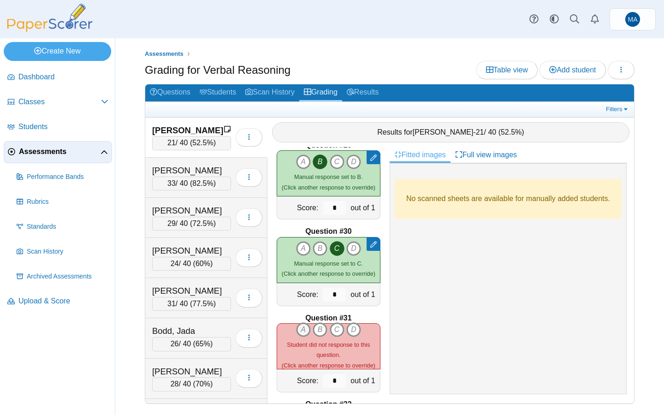
click at [301, 326] on icon "A" at bounding box center [303, 329] width 15 height 15
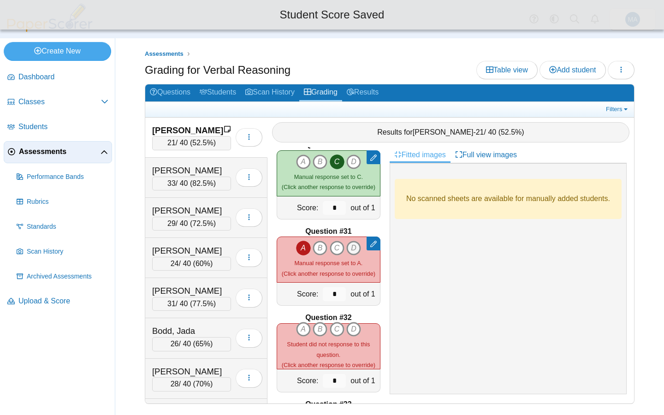
scroll to position [2524, 0]
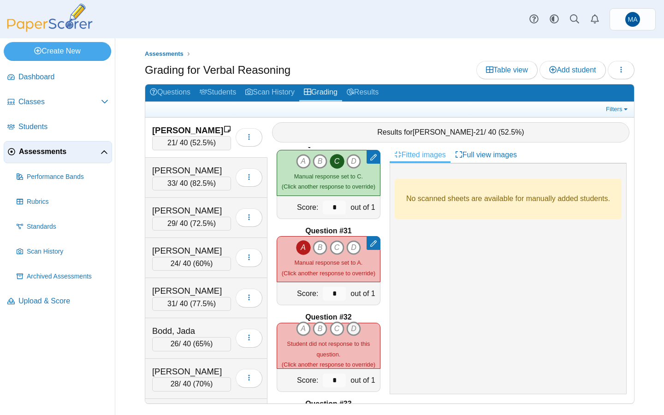
click at [351, 333] on icon "D" at bounding box center [353, 329] width 15 height 15
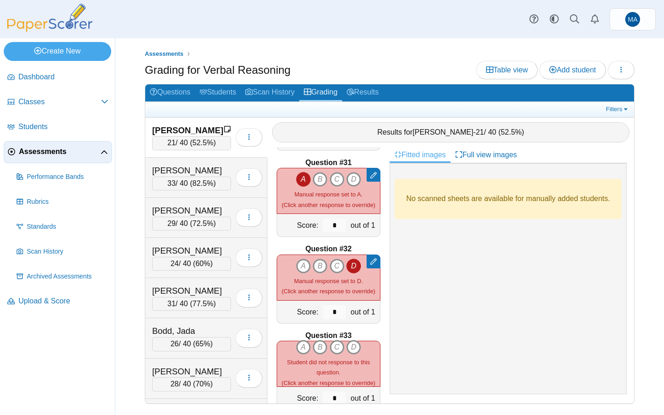
scroll to position [2601, 0]
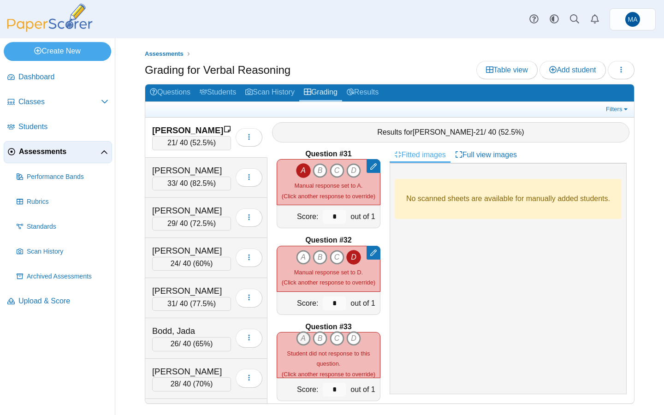
click at [302, 340] on icon "A" at bounding box center [303, 338] width 15 height 15
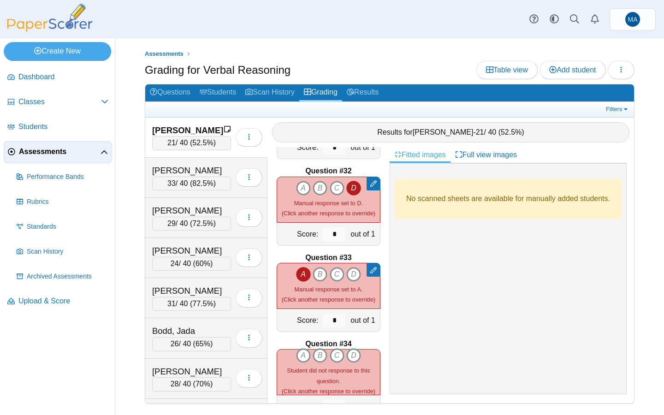
scroll to position [2678, 0]
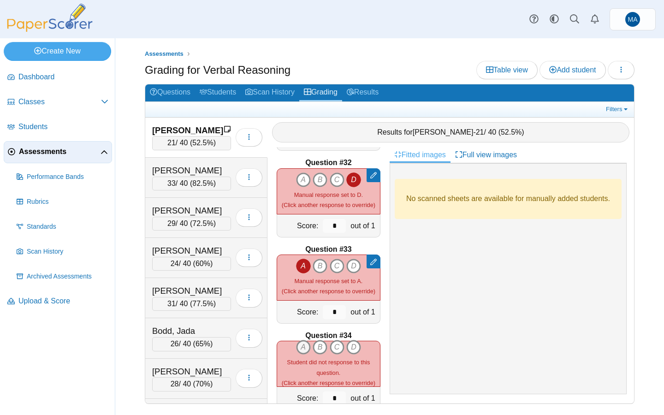
click at [303, 346] on icon "A" at bounding box center [303, 347] width 15 height 15
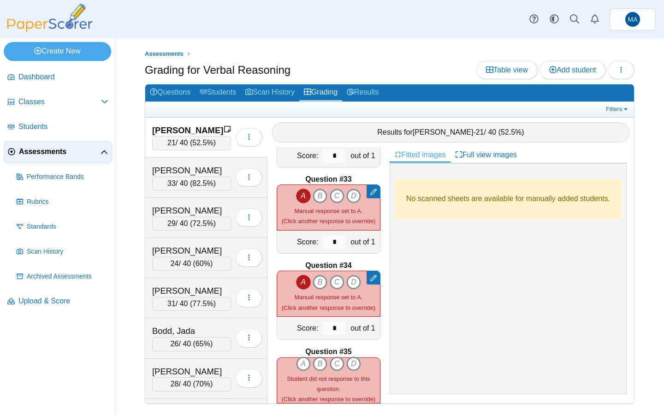
scroll to position [2765, 0]
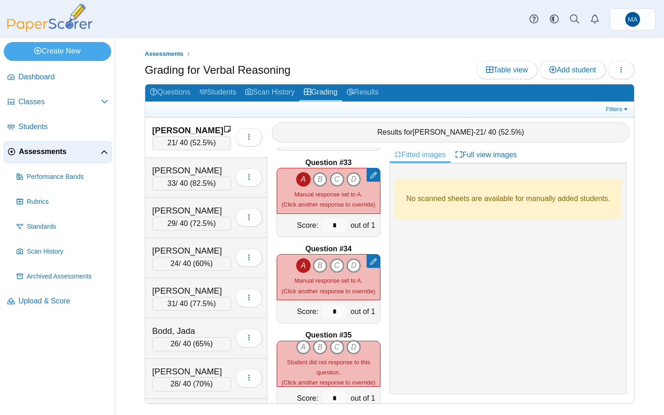
click at [302, 347] on icon "A" at bounding box center [303, 347] width 15 height 15
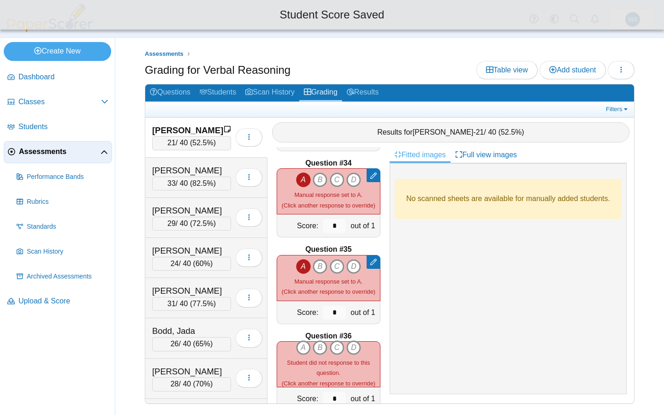
scroll to position [2852, 0]
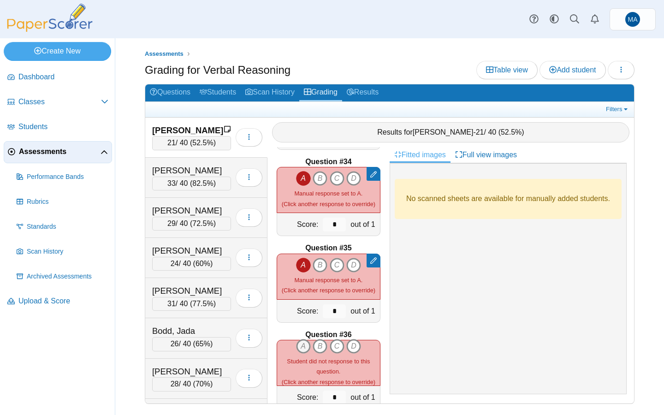
click at [302, 350] on icon "A" at bounding box center [303, 346] width 15 height 15
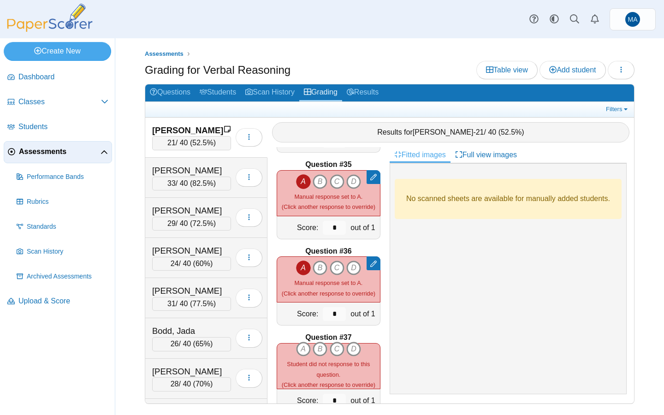
scroll to position [2939, 0]
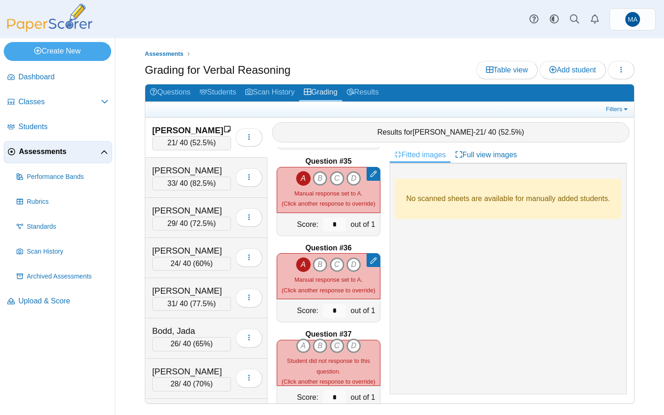
click at [335, 346] on icon "C" at bounding box center [337, 346] width 15 height 15
type input "*"
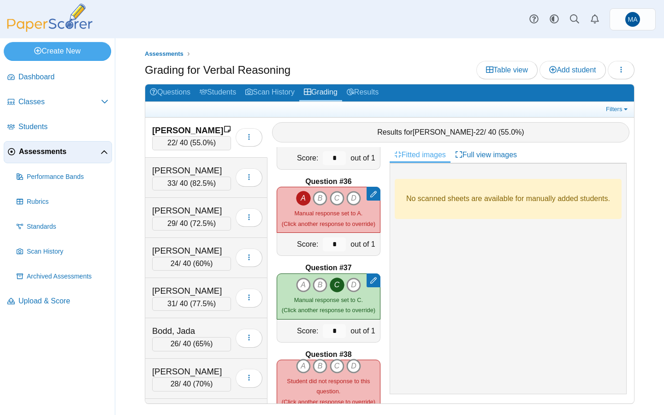
scroll to position [3023, 0]
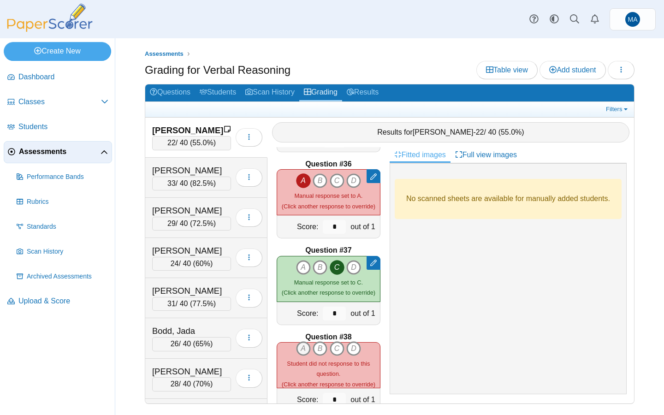
click at [303, 347] on icon "A" at bounding box center [303, 348] width 15 height 15
type input "*"
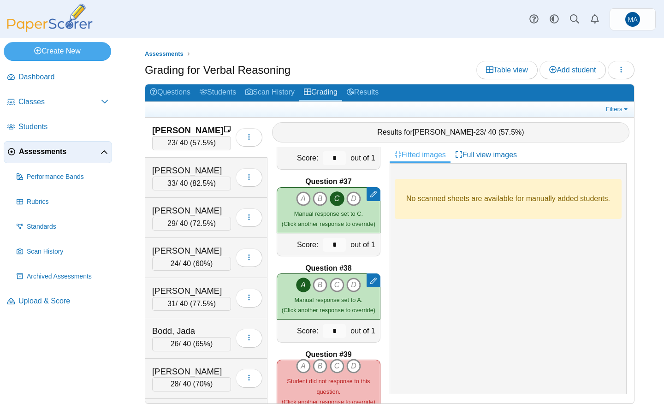
scroll to position [3099, 0]
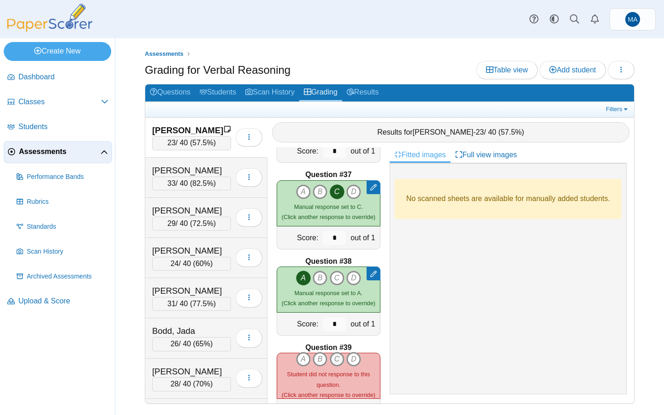
click at [342, 358] on icon "C" at bounding box center [337, 359] width 15 height 15
type input "*"
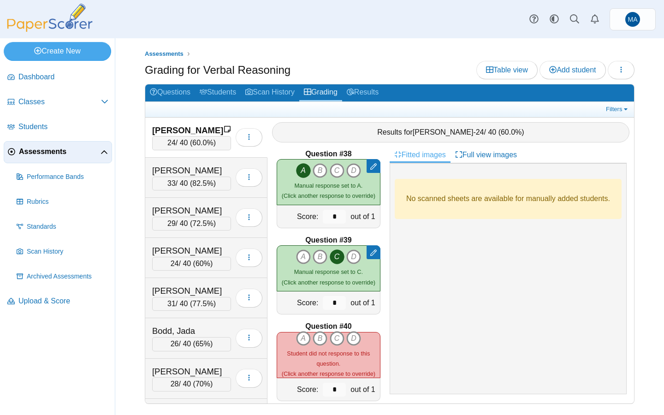
scroll to position [3219, 0]
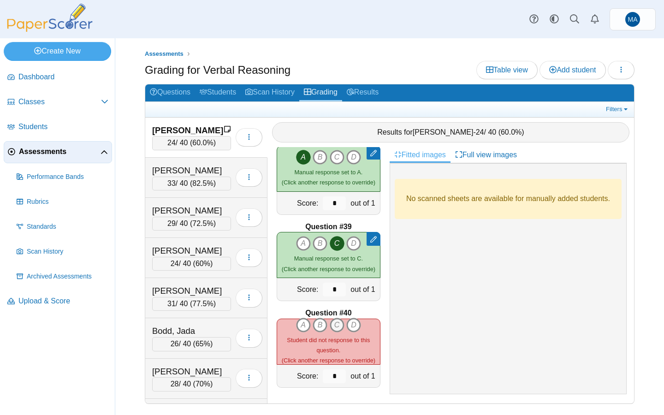
click at [337, 323] on icon "C" at bounding box center [337, 325] width 15 height 15
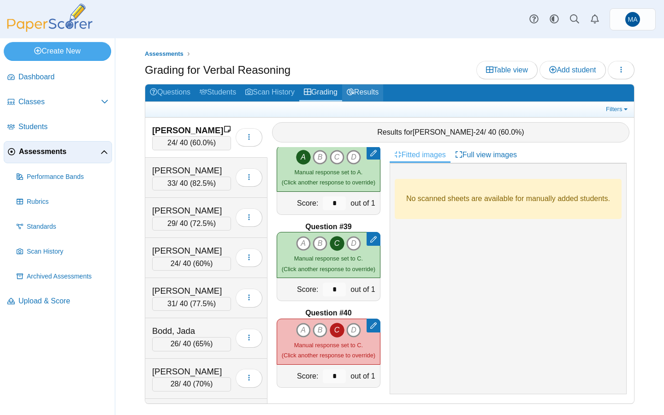
click at [375, 94] on link "Results" at bounding box center [362, 92] width 41 height 17
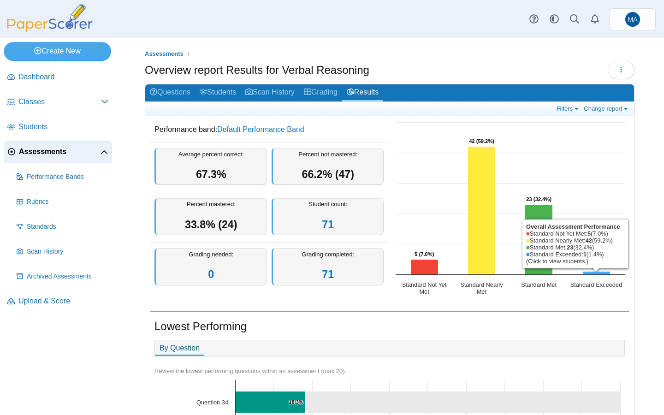
click at [594, 272] on icon "Standard Exceeded, 1. Overall Assessment Performance." at bounding box center [597, 273] width 28 height 3
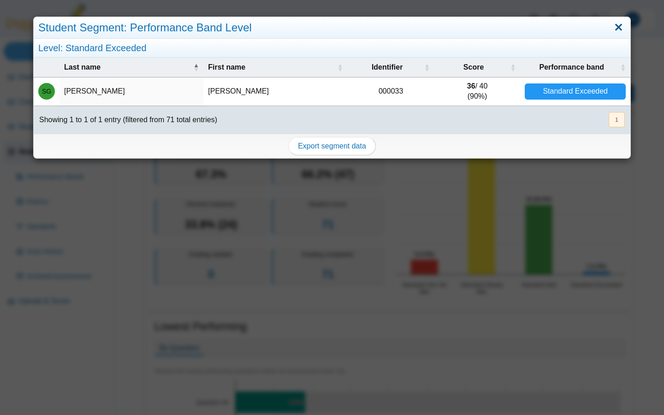
click at [616, 27] on link "Close" at bounding box center [619, 28] width 14 height 16
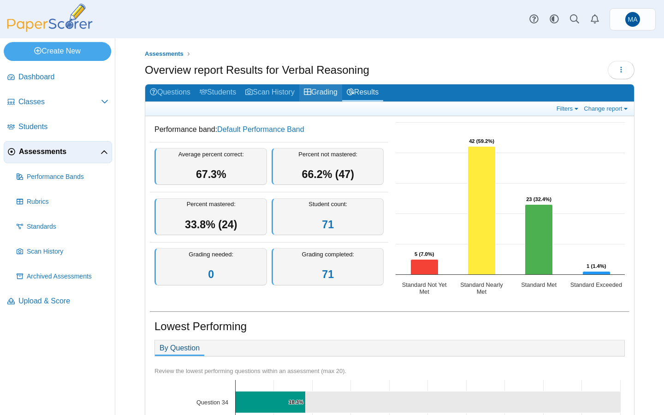
click at [334, 88] on link "Grading" at bounding box center [320, 92] width 43 height 17
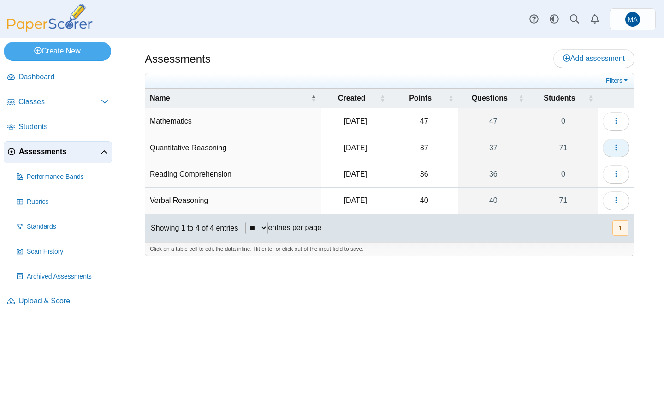
click at [611, 145] on button "button" at bounding box center [616, 148] width 27 height 18
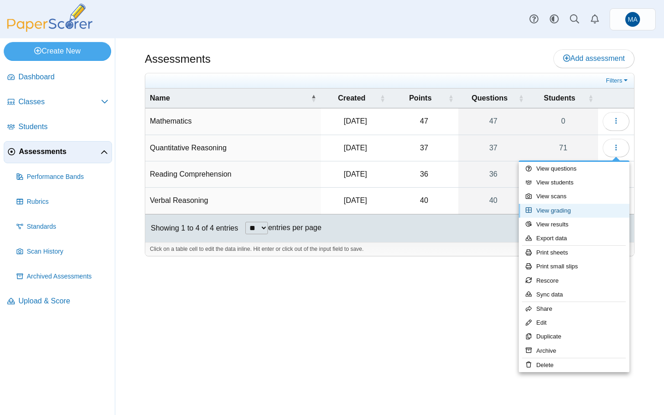
click at [557, 208] on link "View grading" at bounding box center [574, 211] width 111 height 14
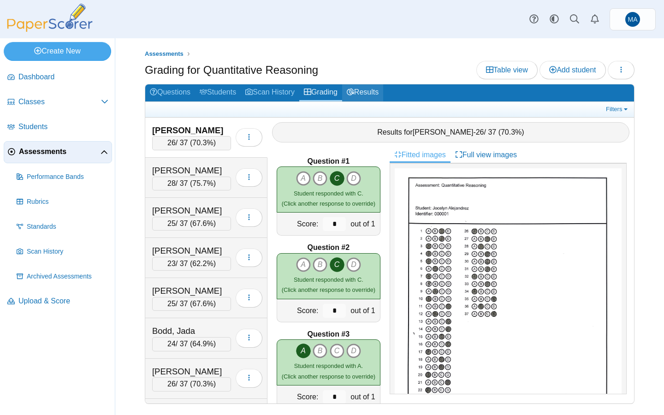
click at [365, 97] on link "Results" at bounding box center [362, 92] width 41 height 17
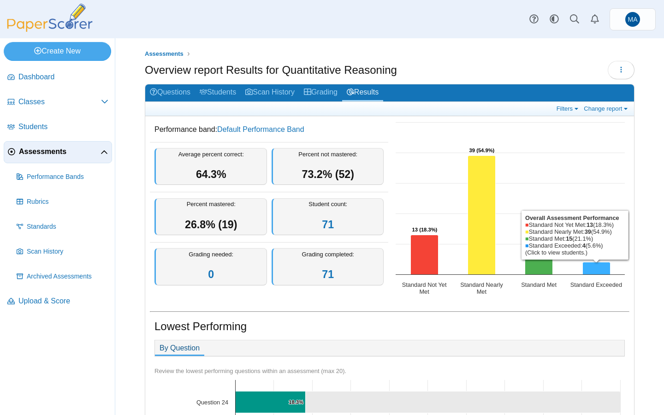
click at [596, 267] on icon "Standard Exceeded, 4. Overall Assessment Performance." at bounding box center [597, 268] width 28 height 12
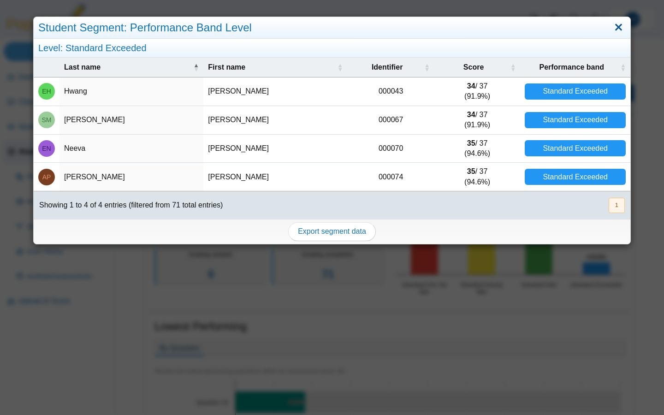
click at [620, 24] on link "Close" at bounding box center [619, 28] width 14 height 16
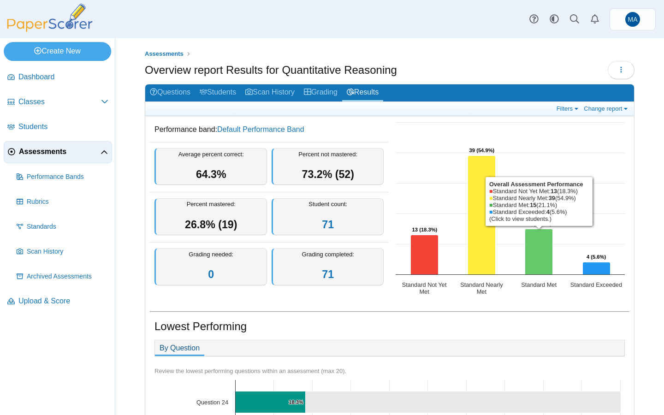
click at [546, 247] on icon "Standard Met, 15. Overall Assessment Performance." at bounding box center [539, 252] width 28 height 46
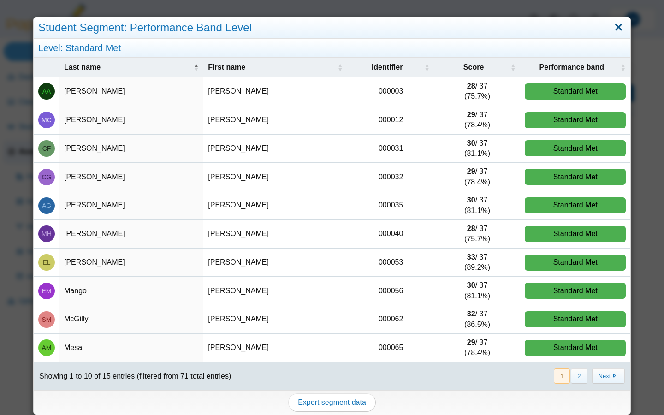
click at [619, 30] on link "Close" at bounding box center [619, 28] width 14 height 16
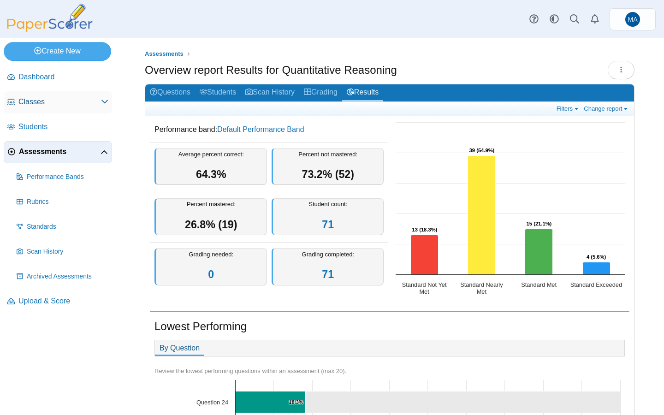
click at [56, 101] on span "Classes" at bounding box center [59, 102] width 83 height 10
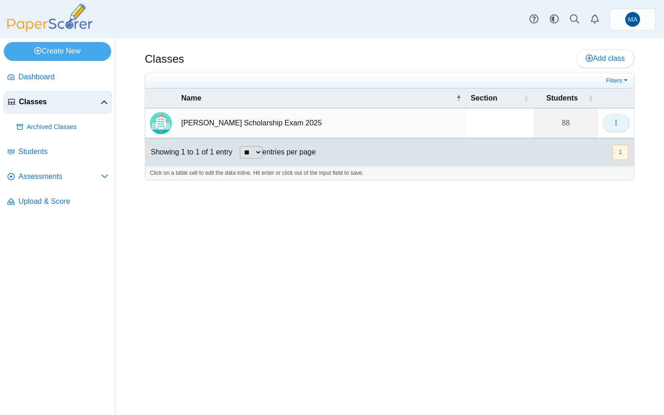
click at [616, 123] on icon "button" at bounding box center [616, 122] width 7 height 7
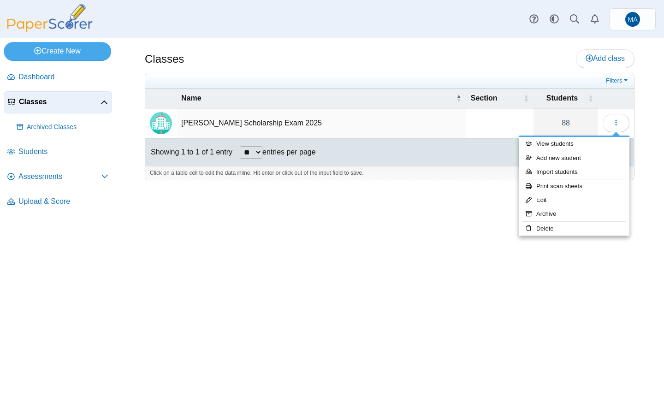
click at [227, 119] on td "Butler Scholarship Exam 2025" at bounding box center [322, 123] width 290 height 30
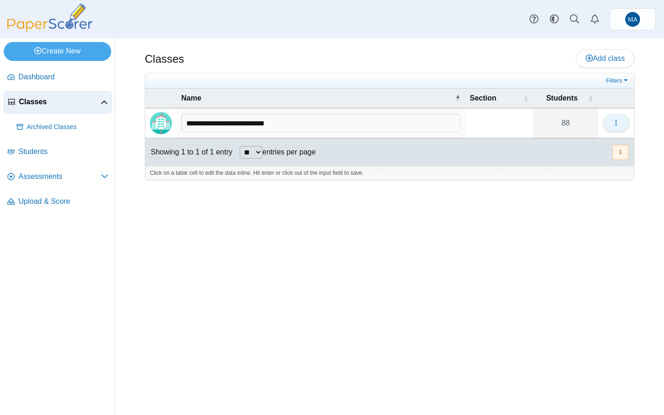
click at [616, 123] on use "button" at bounding box center [615, 123] width 1 height 6
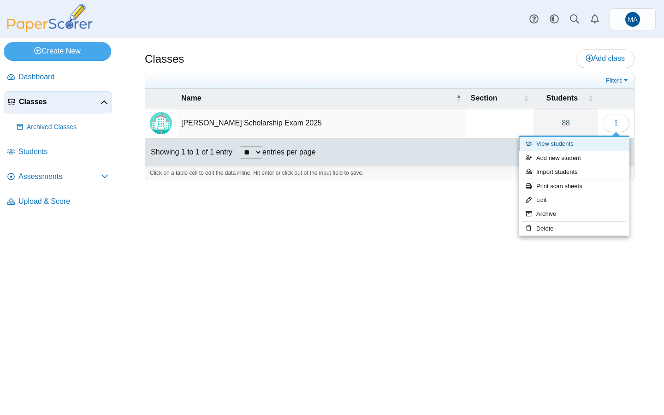
click at [563, 143] on link "View students" at bounding box center [574, 144] width 111 height 14
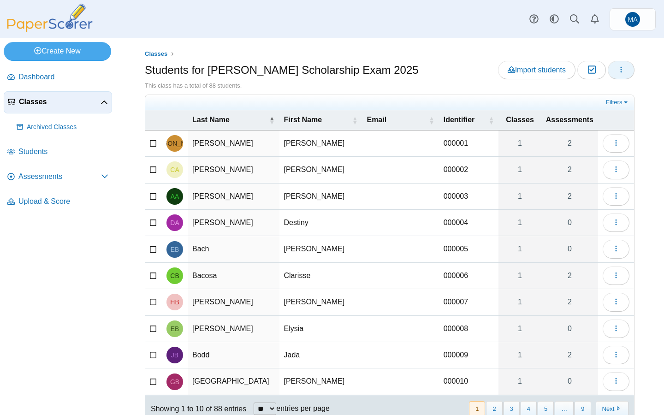
click at [620, 67] on icon "button" at bounding box center [621, 69] width 7 height 7
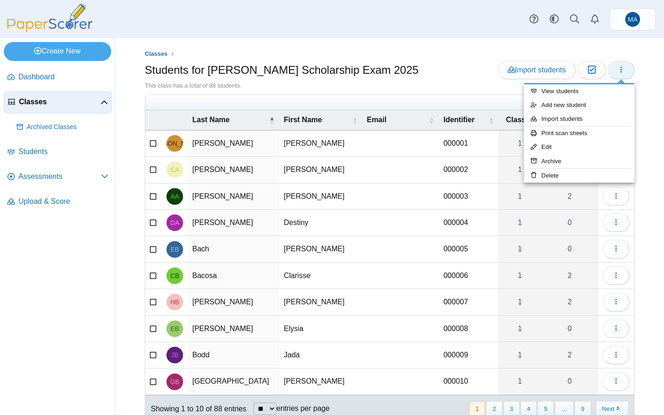
click at [618, 65] on button "button" at bounding box center [621, 70] width 27 height 18
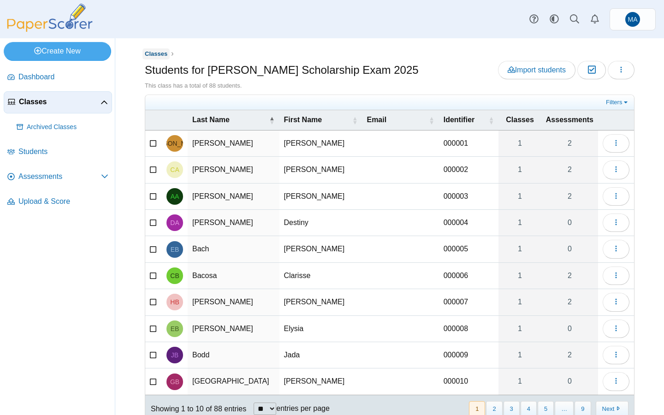
click at [149, 52] on span "Classes" at bounding box center [156, 53] width 23 height 7
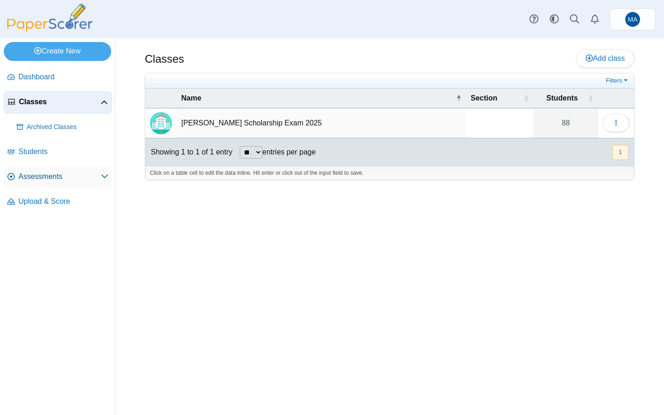
click at [41, 175] on span "Assessments" at bounding box center [59, 177] width 83 height 10
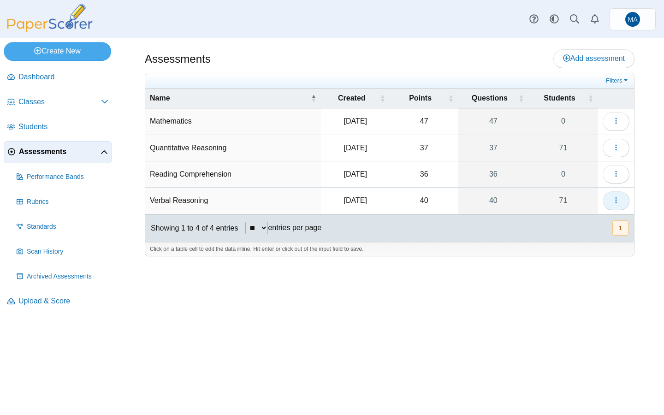
click at [619, 201] on icon "button" at bounding box center [616, 200] width 7 height 7
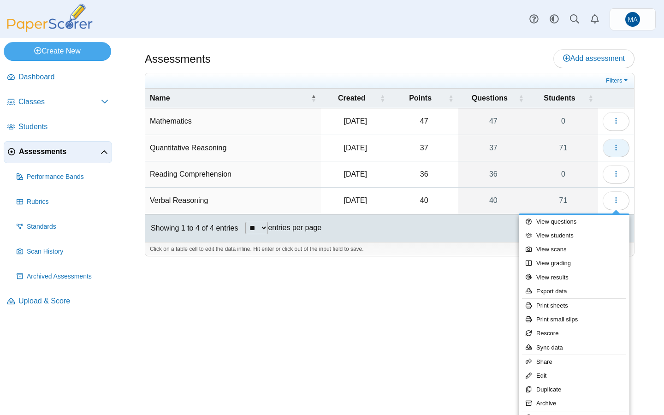
click at [614, 150] on icon "button" at bounding box center [616, 147] width 7 height 7
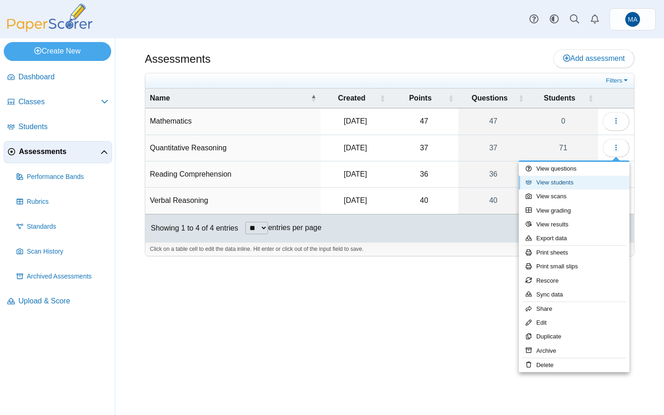
click at [560, 185] on link "View students" at bounding box center [574, 183] width 111 height 14
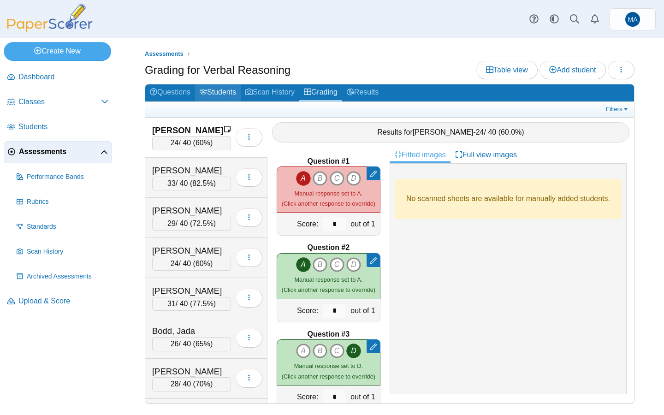
click at [221, 93] on link "Students" at bounding box center [218, 92] width 46 height 17
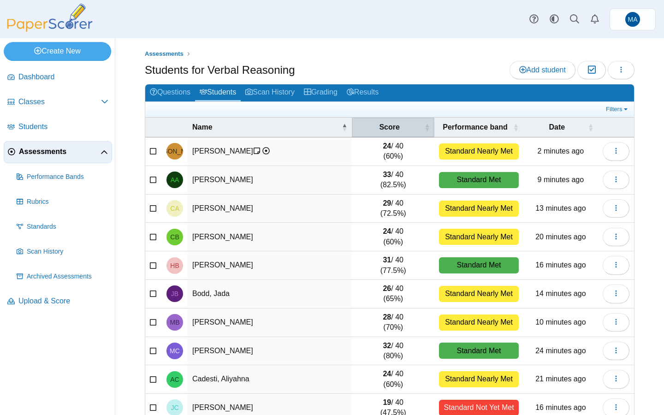
click at [382, 125] on span "Score" at bounding box center [390, 127] width 66 height 10
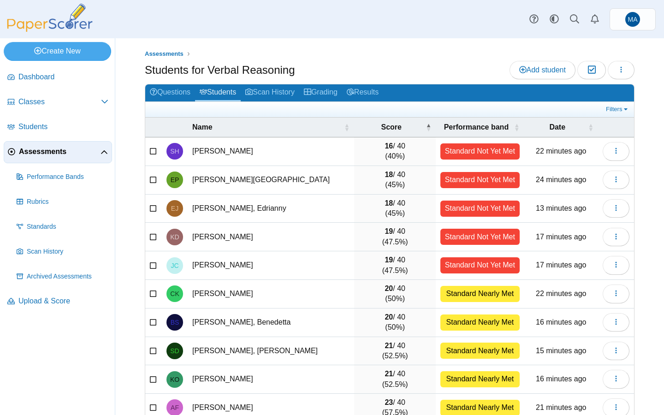
scroll to position [47, 0]
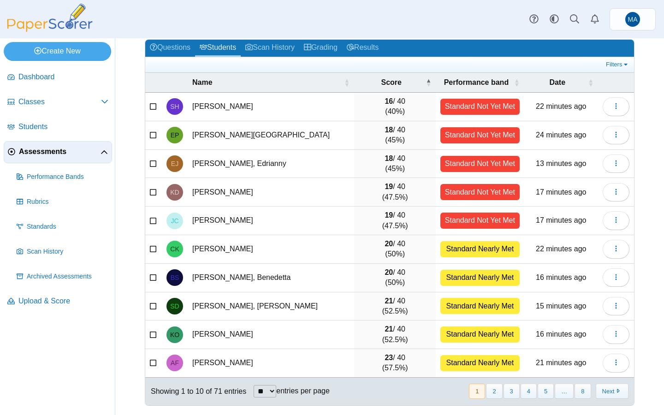
click at [271, 393] on select "** ** ** ***" at bounding box center [265, 391] width 23 height 12
select select "***"
click at [255, 385] on select "** ** ** ***" at bounding box center [265, 391] width 23 height 12
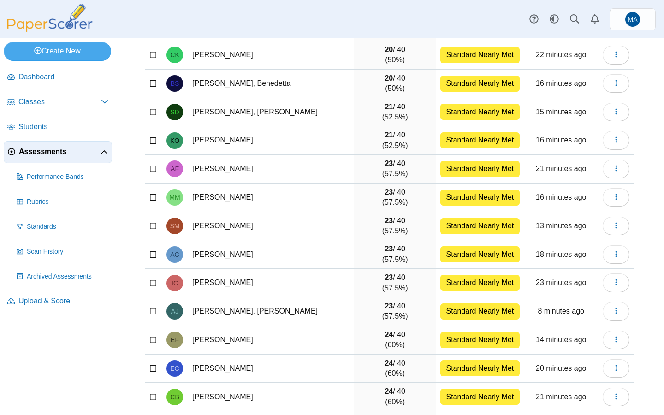
scroll to position [0, 0]
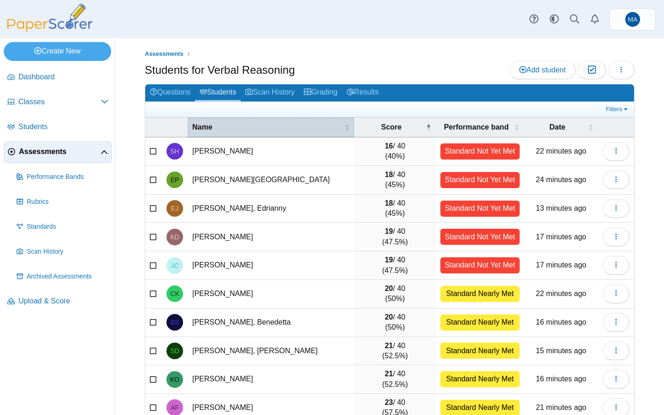
click at [203, 127] on span "Name" at bounding box center [267, 127] width 150 height 10
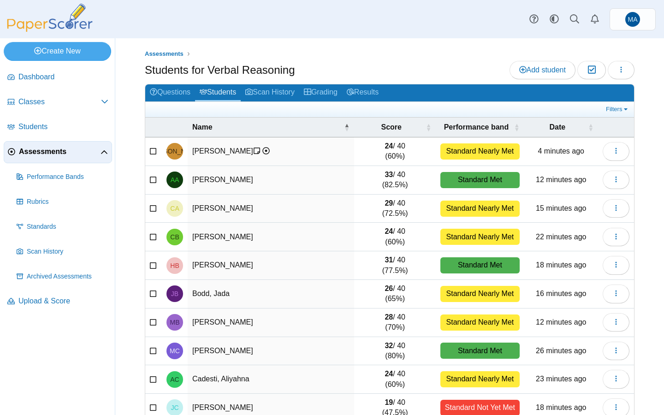
click at [269, 154] on use at bounding box center [265, 150] width 7 height 7
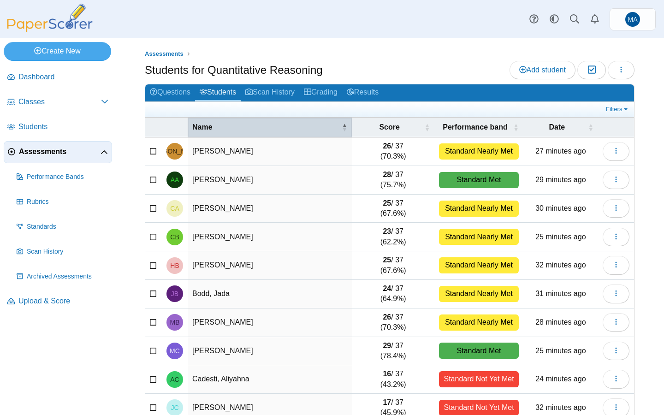
click at [238, 119] on th "Name" at bounding box center [270, 128] width 164 height 20
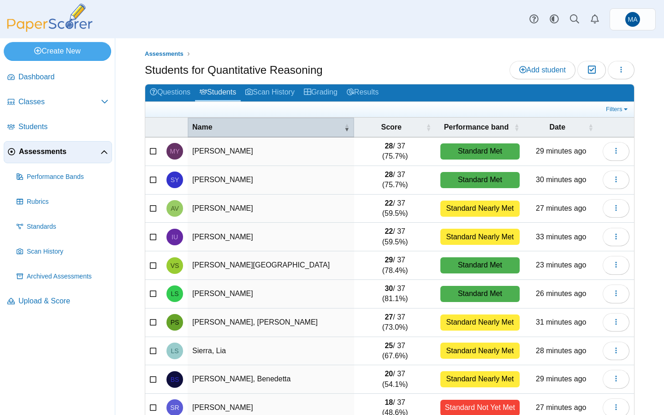
click at [238, 119] on th "Name" at bounding box center [271, 128] width 167 height 20
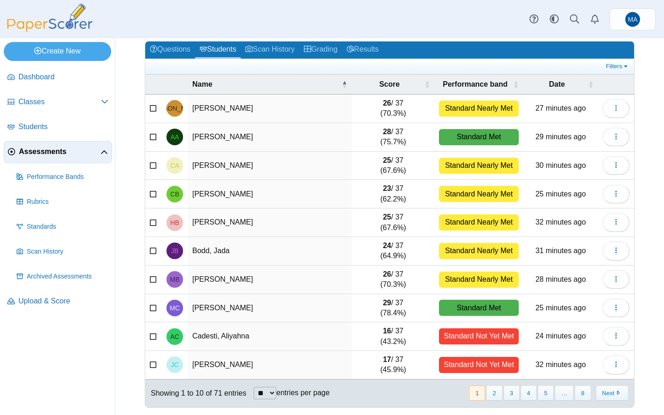
scroll to position [47, 0]
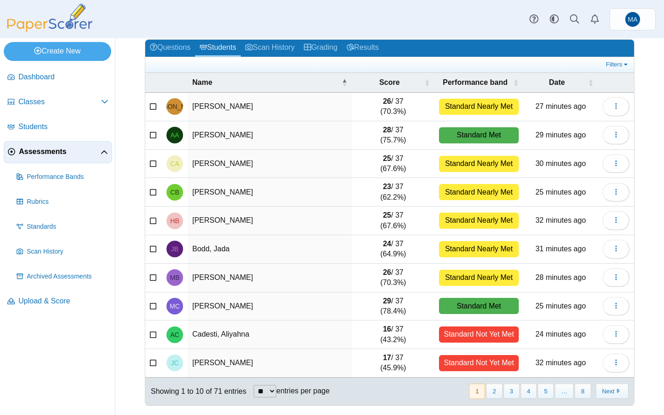
click at [275, 391] on select "** ** ** ***" at bounding box center [265, 391] width 23 height 12
select select "***"
click at [255, 385] on select "** ** ** ***" at bounding box center [265, 391] width 23 height 12
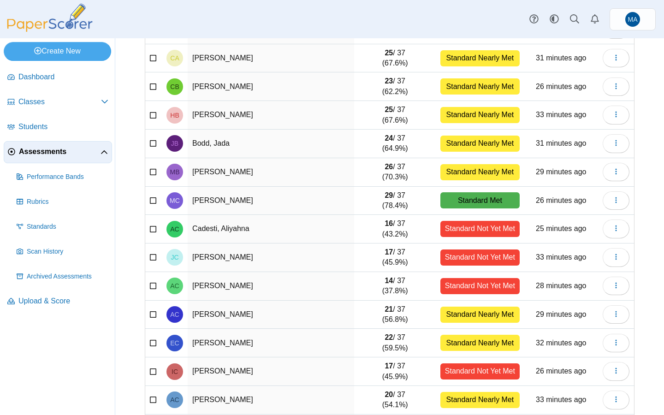
scroll to position [0, 0]
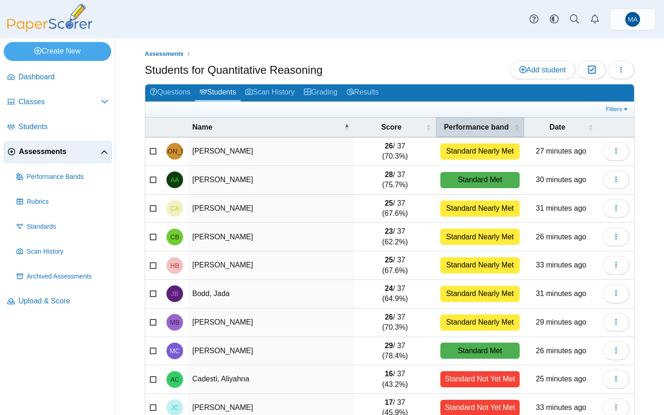
click at [477, 128] on span "Performance band" at bounding box center [477, 127] width 72 height 10
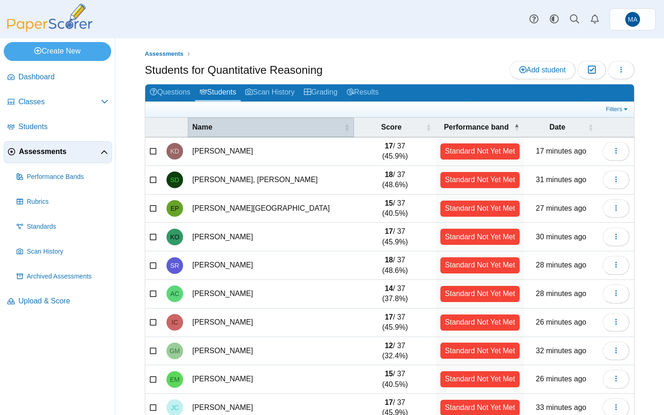
click at [227, 129] on span "Name" at bounding box center [267, 127] width 150 height 10
